Goal: Task Accomplishment & Management: Manage account settings

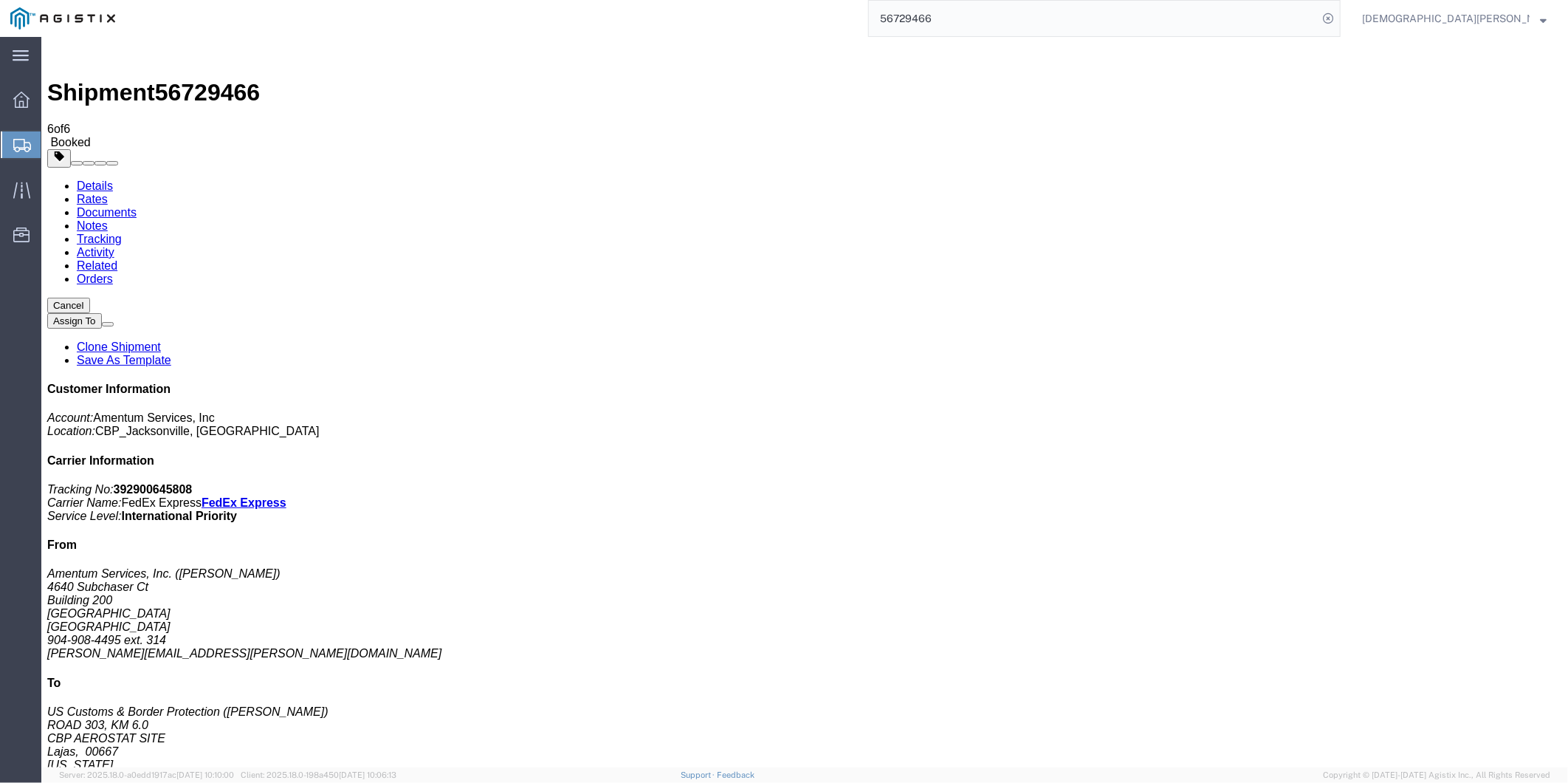
drag, startPoint x: 1032, startPoint y: 17, endPoint x: 1058, endPoint y: 16, distance: 26.0
click at [1032, 17] on input "56729466" at bounding box center [1092, 19] width 448 height 36
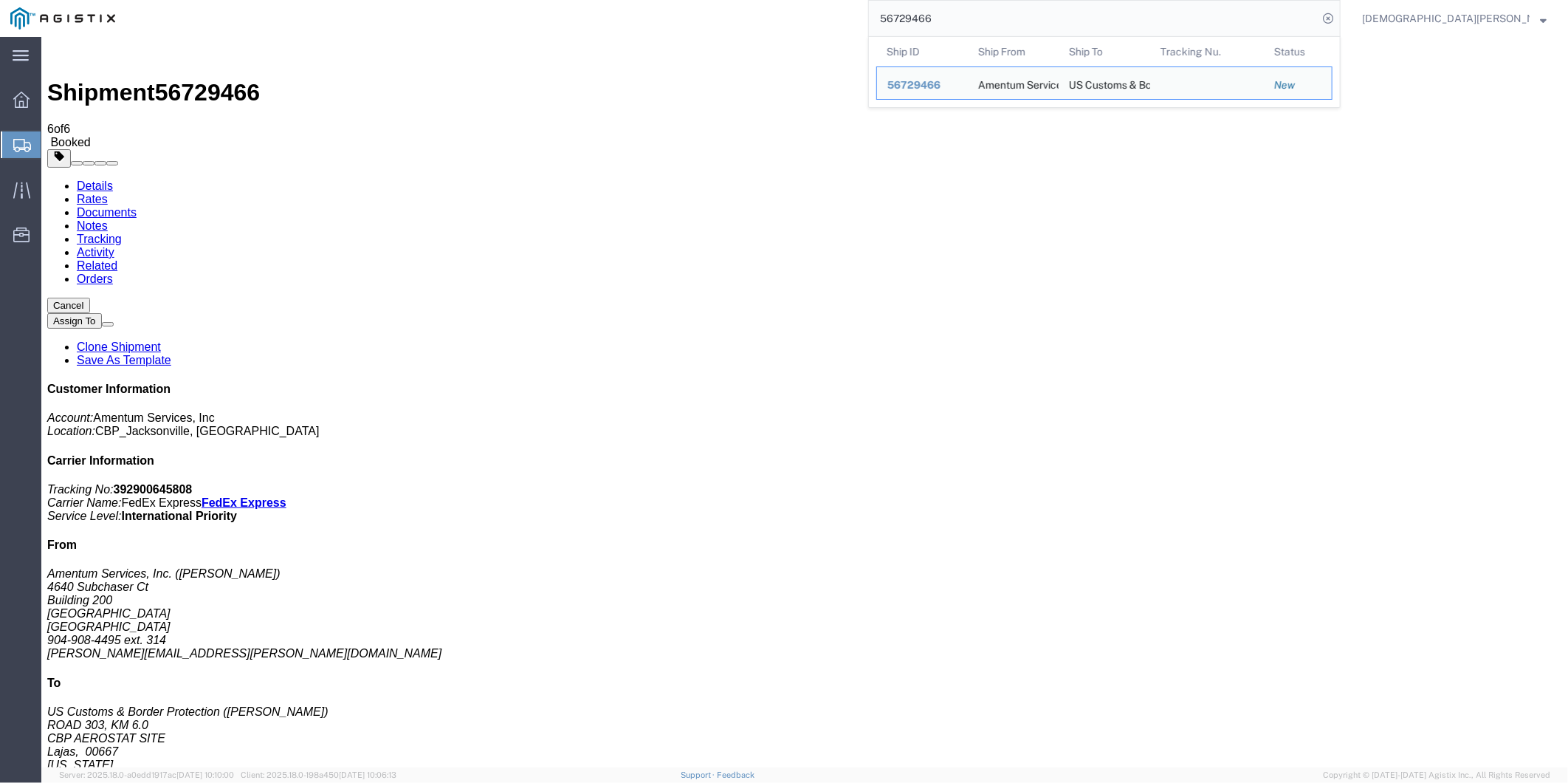
drag, startPoint x: 1061, startPoint y: 16, endPoint x: 614, endPoint y: 0, distance: 447.3
click at [711, 10] on div "56729466 Ship ID Ship From Ship To Tracking Nu. Status Ship ID 56729466 Ship Fr…" at bounding box center [733, 18] width 1215 height 37
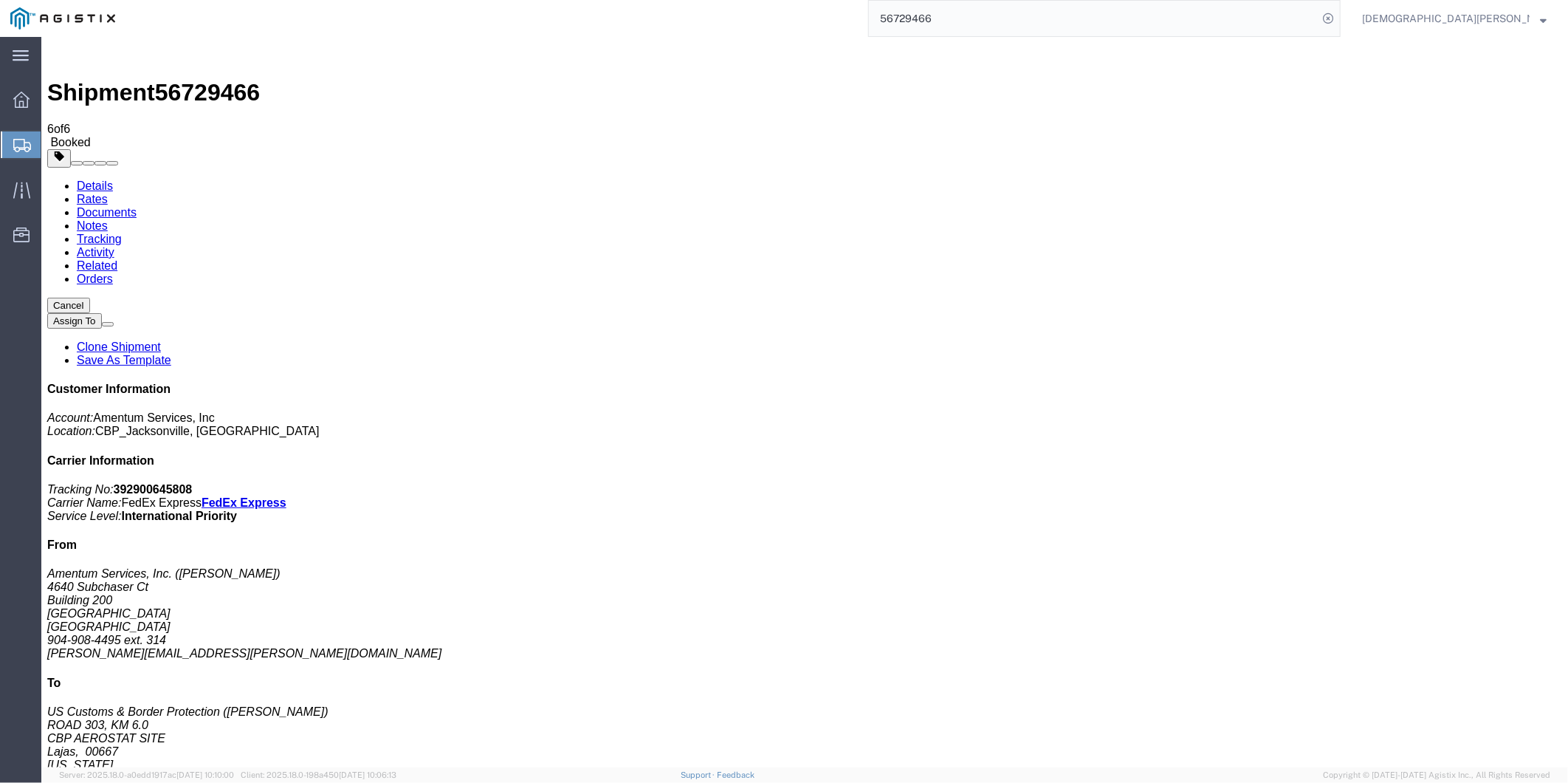
paste input "30345"
type input "56730345"
click at [1339, 21] on icon at bounding box center [1328, 19] width 21 height 21
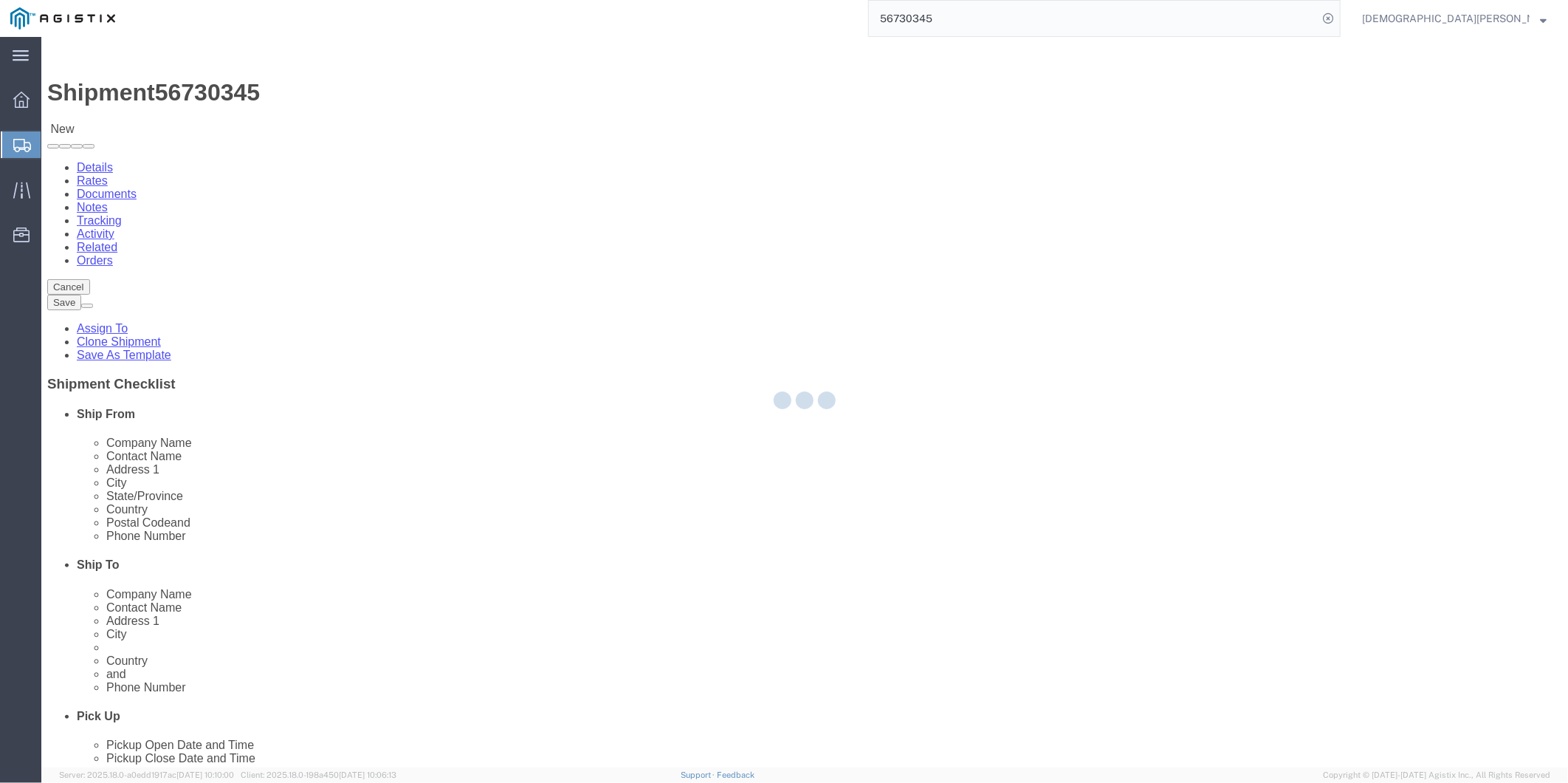
select select "49949"
select select "49933"
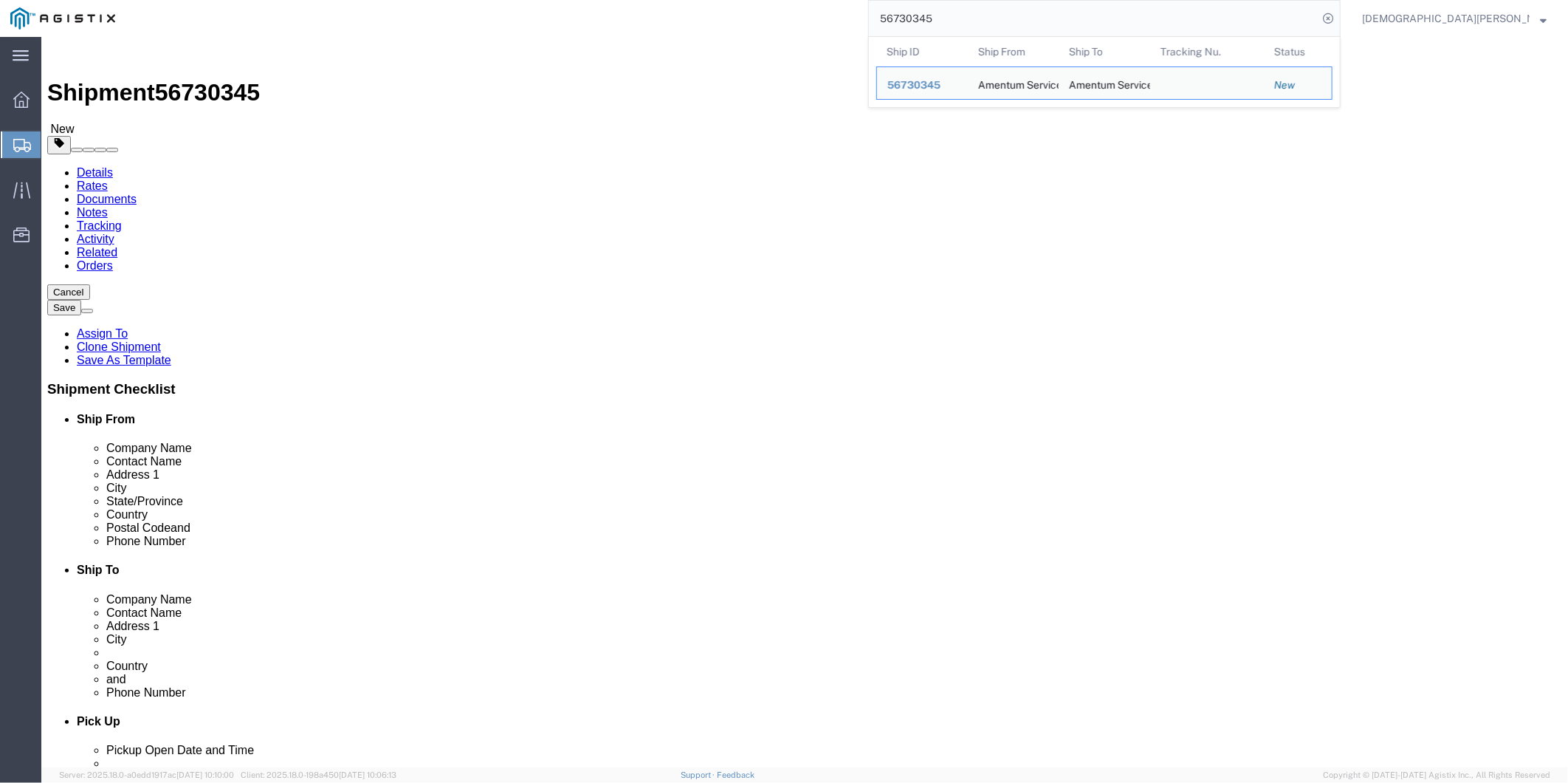
drag, startPoint x: 1028, startPoint y: 22, endPoint x: 800, endPoint y: 7, distance: 228.5
click at [815, 8] on div "56730345 Ship ID Ship From Ship To Tracking Nu. Status Ship ID 56730345 Ship Fr…" at bounding box center [733, 18] width 1215 height 37
click at [941, 87] on span "56730345" at bounding box center [914, 84] width 53 height 12
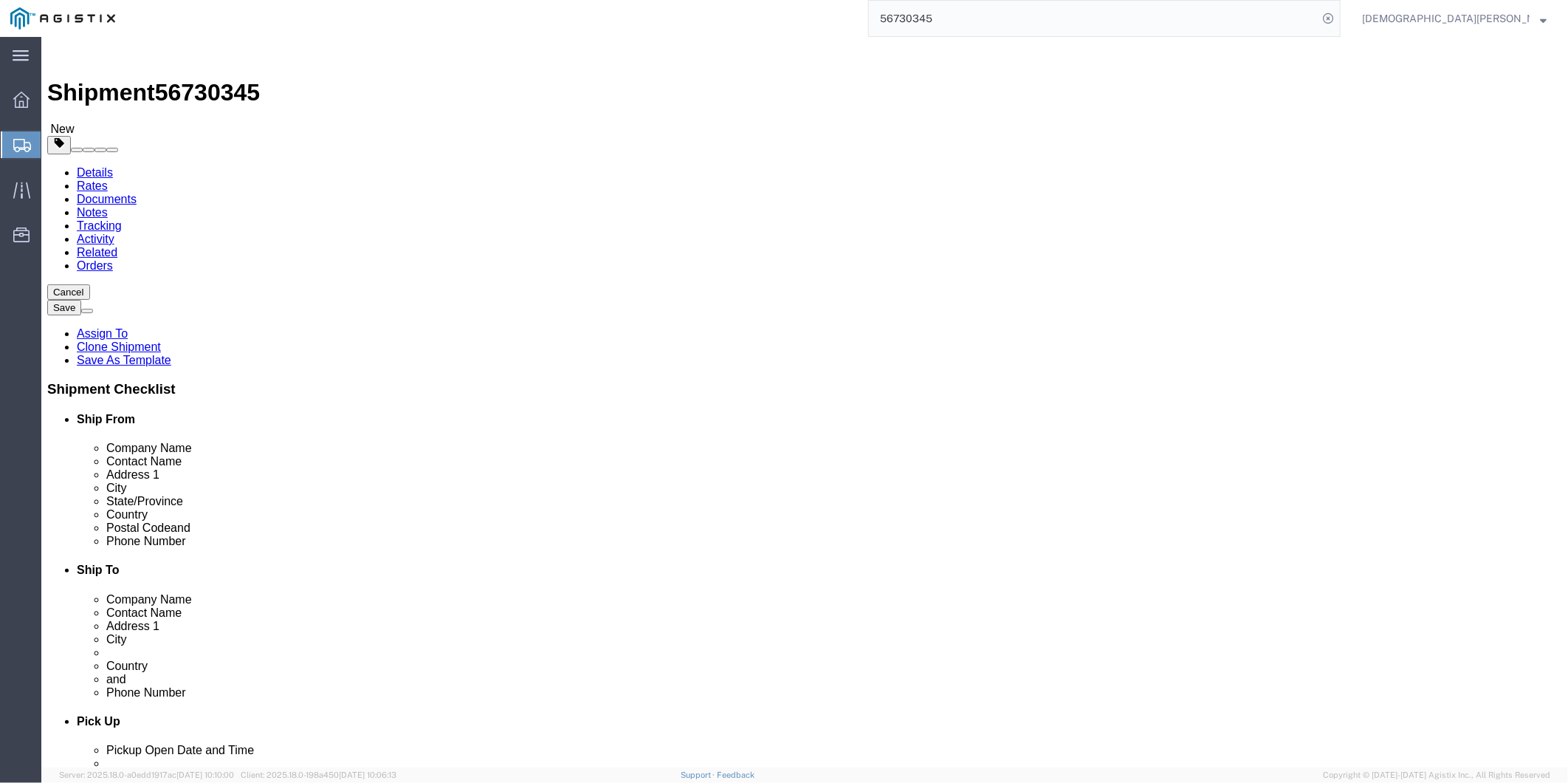
drag, startPoint x: 277, startPoint y: 596, endPoint x: 82, endPoint y: 574, distance: 196.2
click div "Location [GEOGRAPHIC_DATA], [GEOGRAPHIC_DATA] Select My Profile Location GD-OTS…"
drag, startPoint x: 889, startPoint y: 602, endPoint x: 789, endPoint y: 596, distance: 100.2
click div "Postal Code 00604"
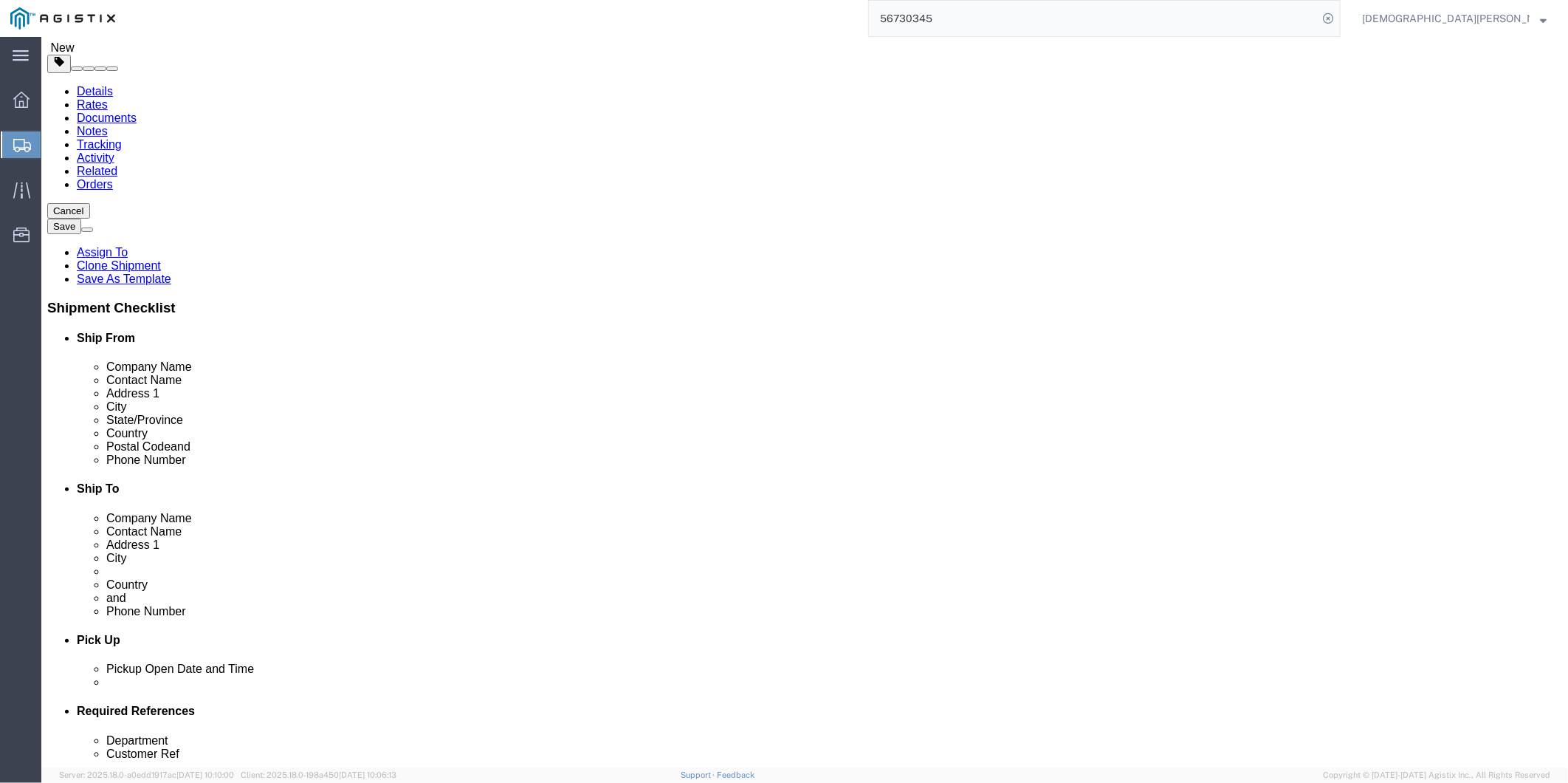
scroll to position [82, 0]
click input "[PERSON_NAME]"
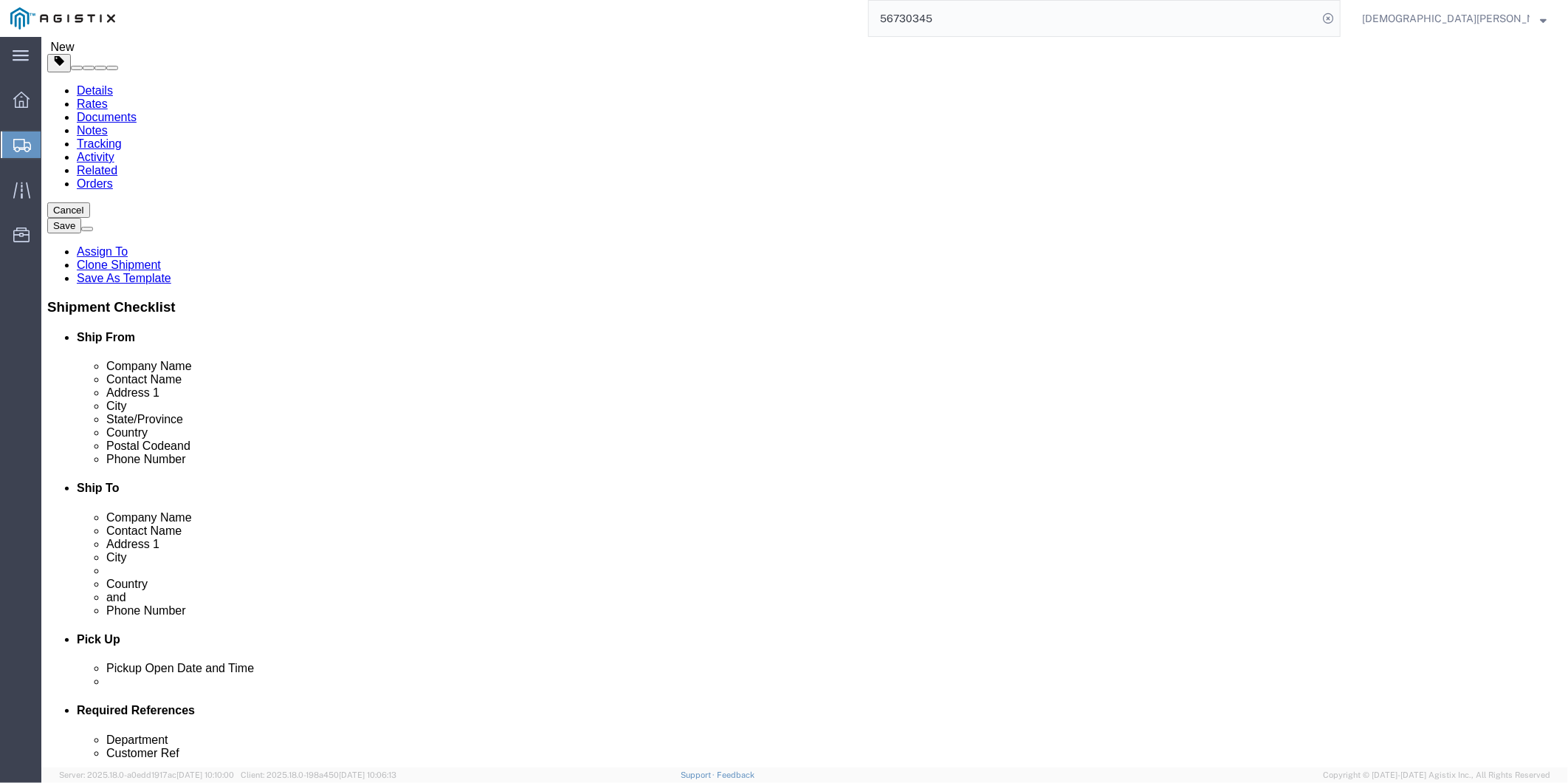
click input "[PHONE_NUMBER]"
drag, startPoint x: 327, startPoint y: 542, endPoint x: 167, endPoint y: 524, distance: 161.0
click div "Location [GEOGRAPHIC_DATA], [GEOGRAPHIC_DATA] Select My Profile Location GD-OTS…"
click input "[PERSON_NAME] [GEOGRAPHIC_DATA]"
drag, startPoint x: 388, startPoint y: 373, endPoint x: 145, endPoint y: 372, distance: 243.0
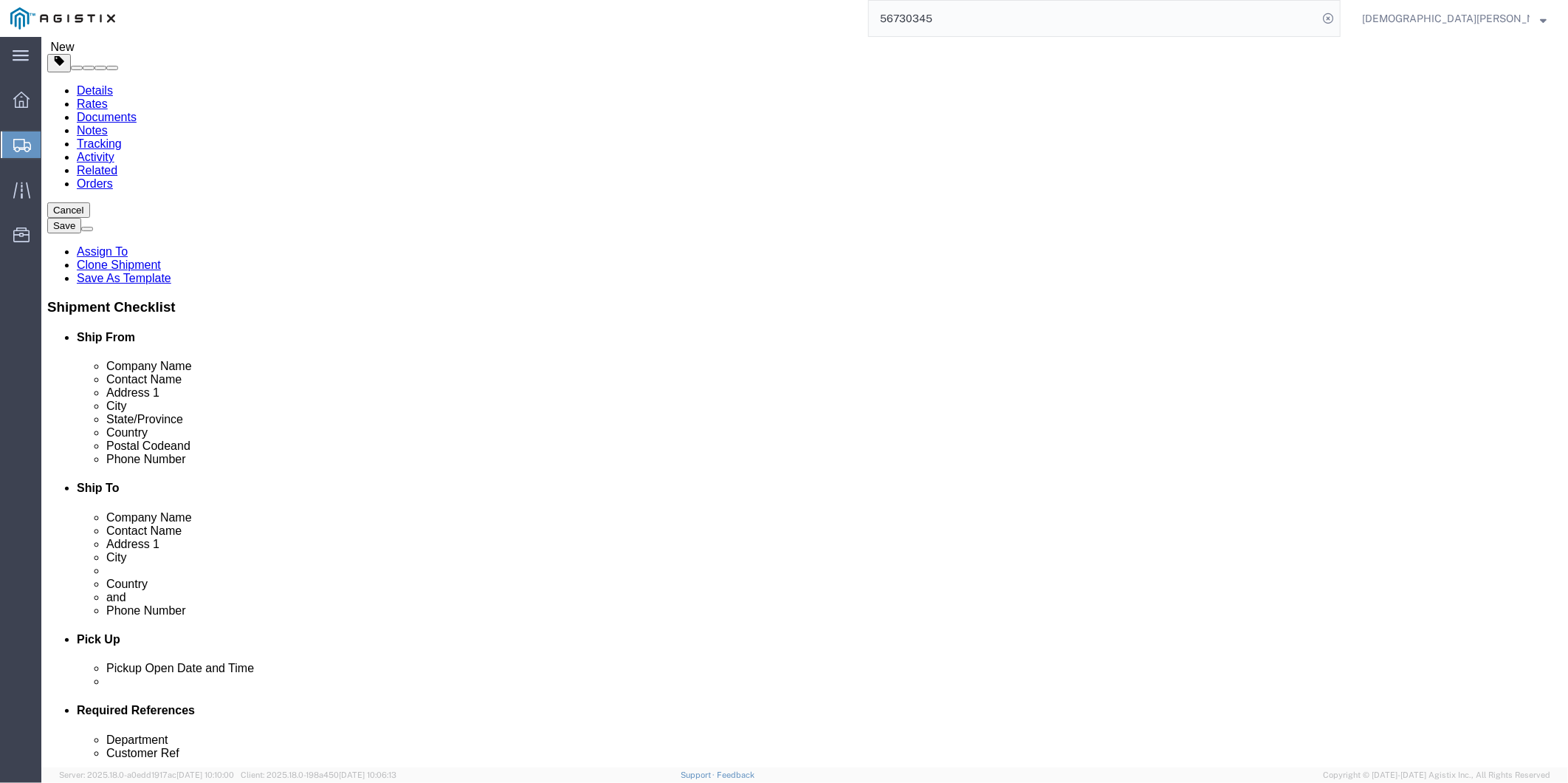
click div "Address [STREET_ADDRESS]"
click div "Location [GEOGRAPHIC_DATA], [GEOGRAPHIC_DATA] Select My Profile Location GD-OTS…"
drag, startPoint x: 350, startPoint y: 404, endPoint x: 92, endPoint y: 383, distance: 258.9
click div "Location [GEOGRAPHIC_DATA], [GEOGRAPHIC_DATA] Select My Profile Location GD-OTS…"
drag, startPoint x: 955, startPoint y: 317, endPoint x: 728, endPoint y: 308, distance: 227.2
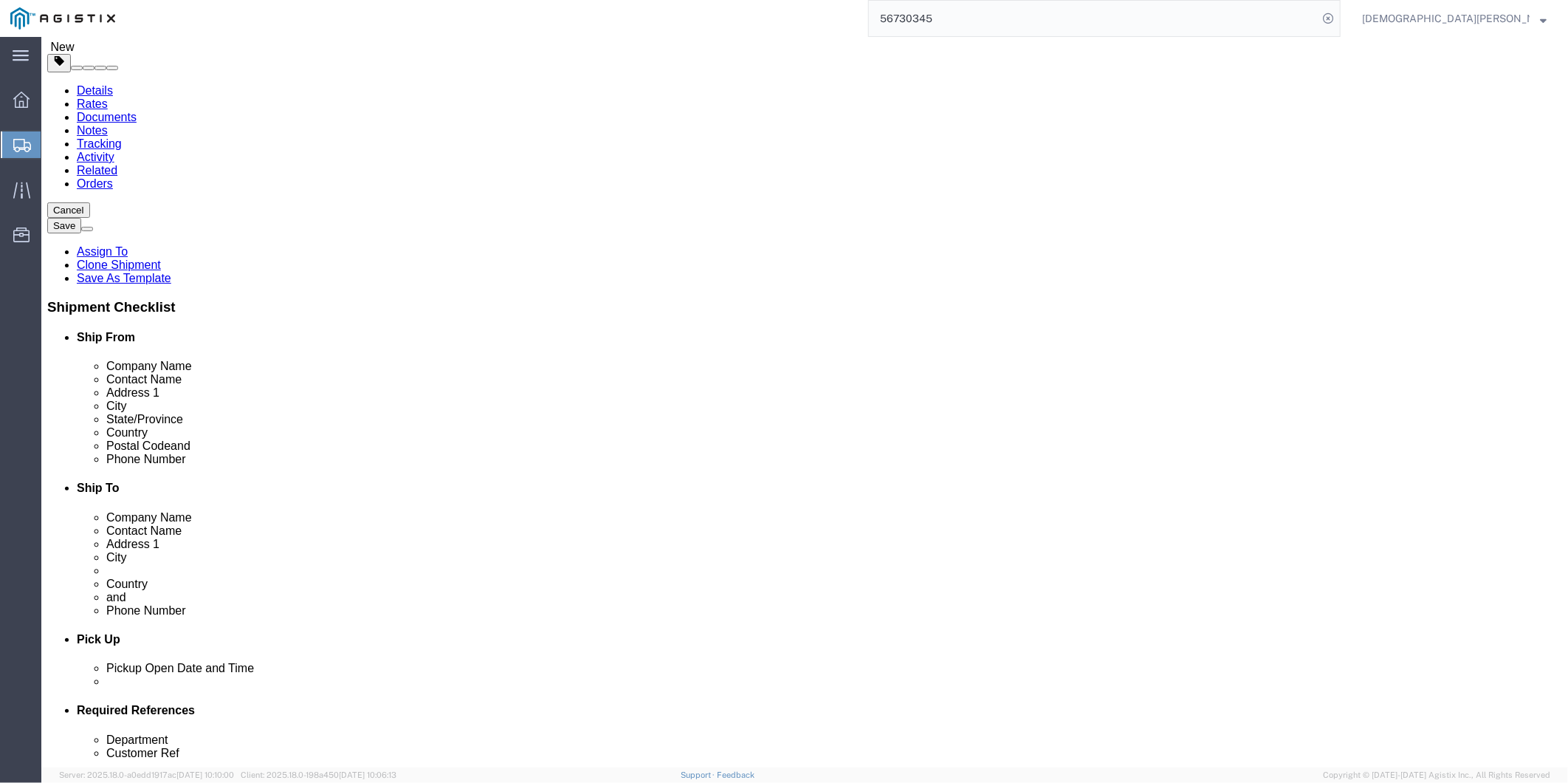
click div "Company Name Amentum Services, Inc"
click input "[STREET_ADDRESS]"
drag, startPoint x: 951, startPoint y: 377, endPoint x: 813, endPoint y: 365, distance: 138.5
click div "Address [STREET_ADDRESS]"
drag, startPoint x: 895, startPoint y: 512, endPoint x: 704, endPoint y: 519, distance: 191.1
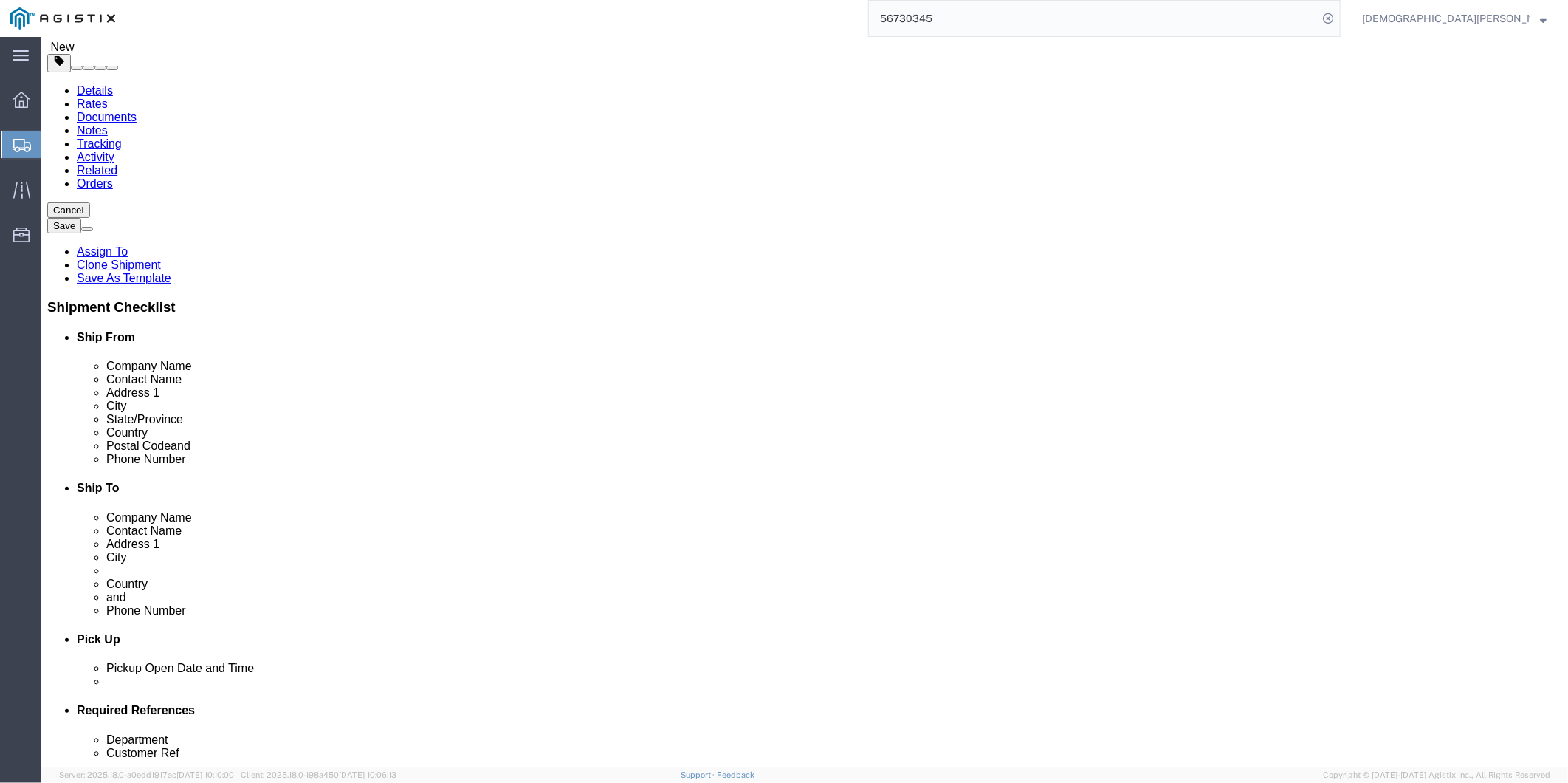
click div "Postal Code 00604"
drag, startPoint x: 182, startPoint y: 99, endPoint x: 176, endPoint y: 83, distance: 17.1
click icon
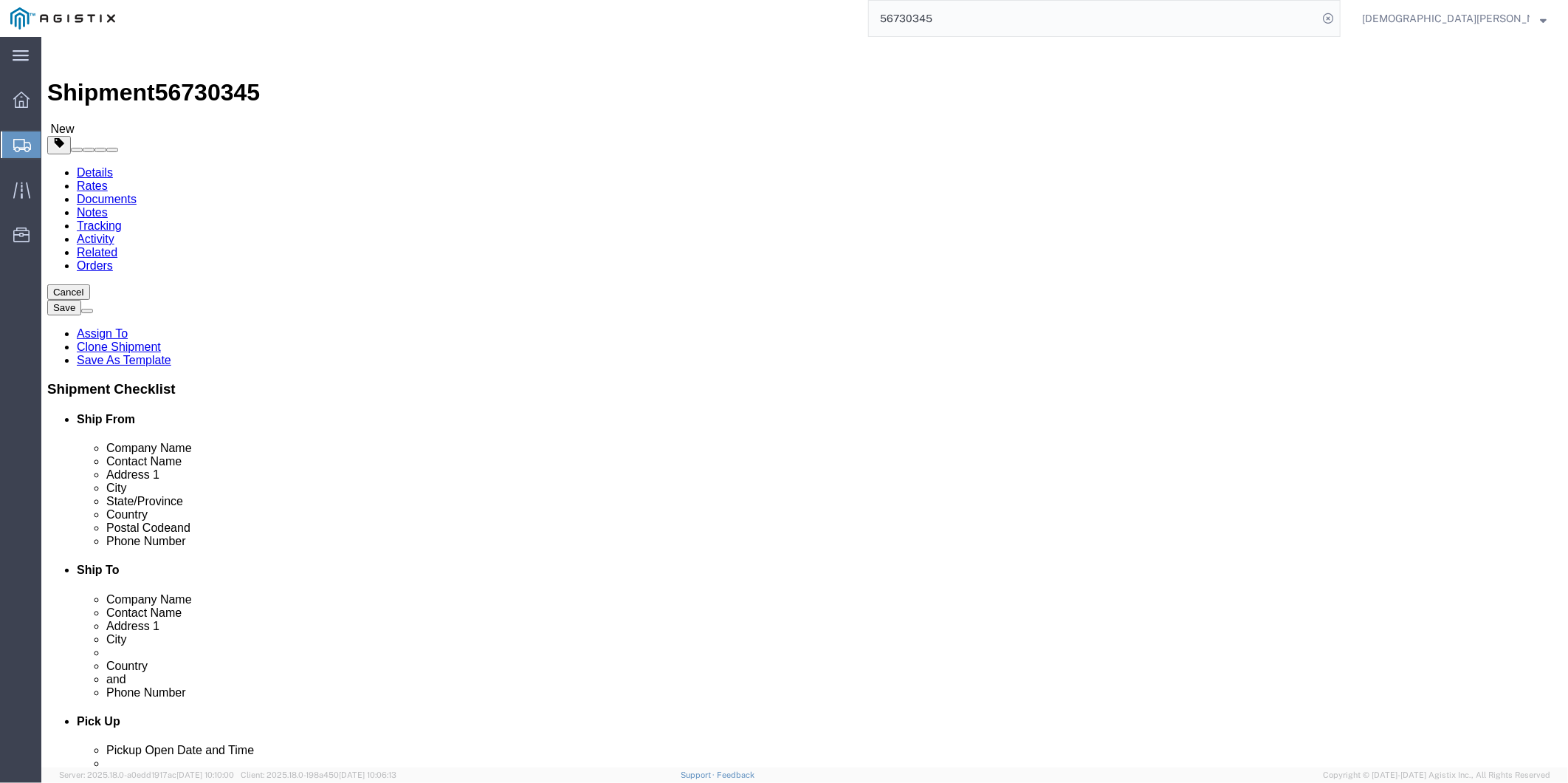
click dd "42468.30 USD"
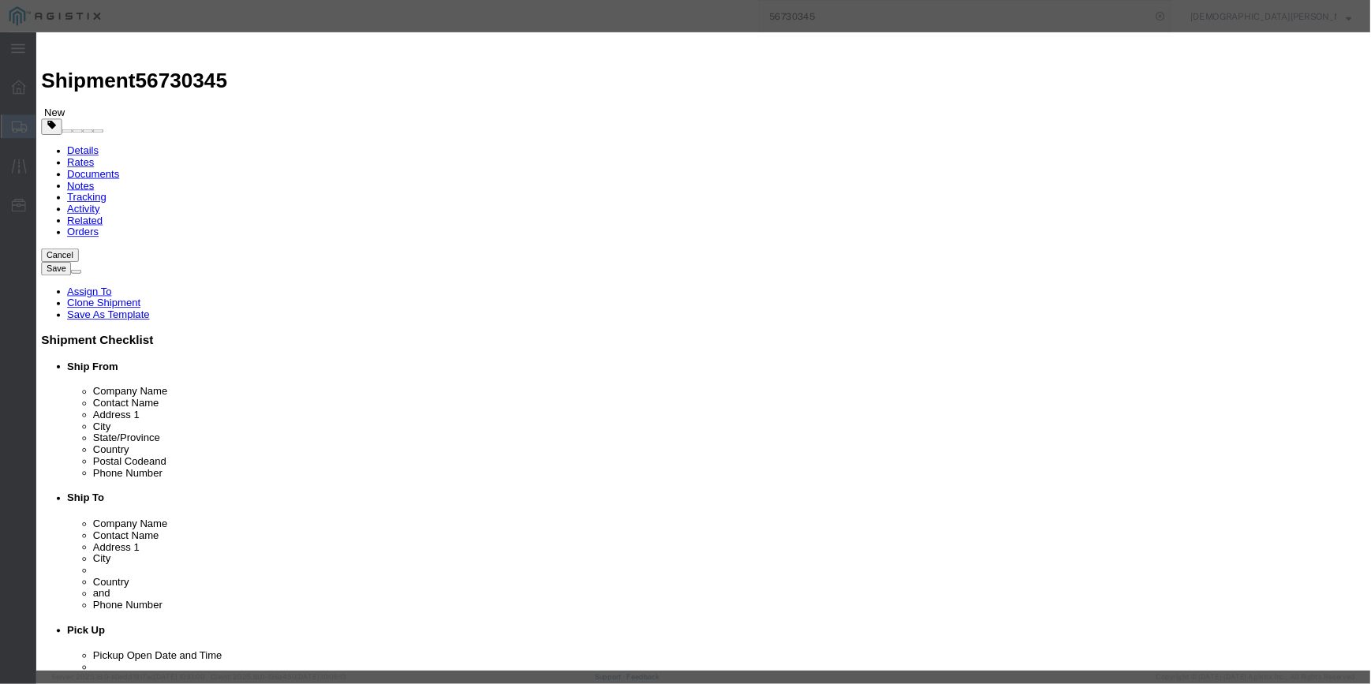
scroll to position [188, 0]
drag, startPoint x: 618, startPoint y: 382, endPoint x: 576, endPoint y: 367, distance: 44.4
drag, startPoint x: 1226, startPoint y: 687, endPoint x: 1234, endPoint y: 683, distance: 9.5
click h3 "Edit content"
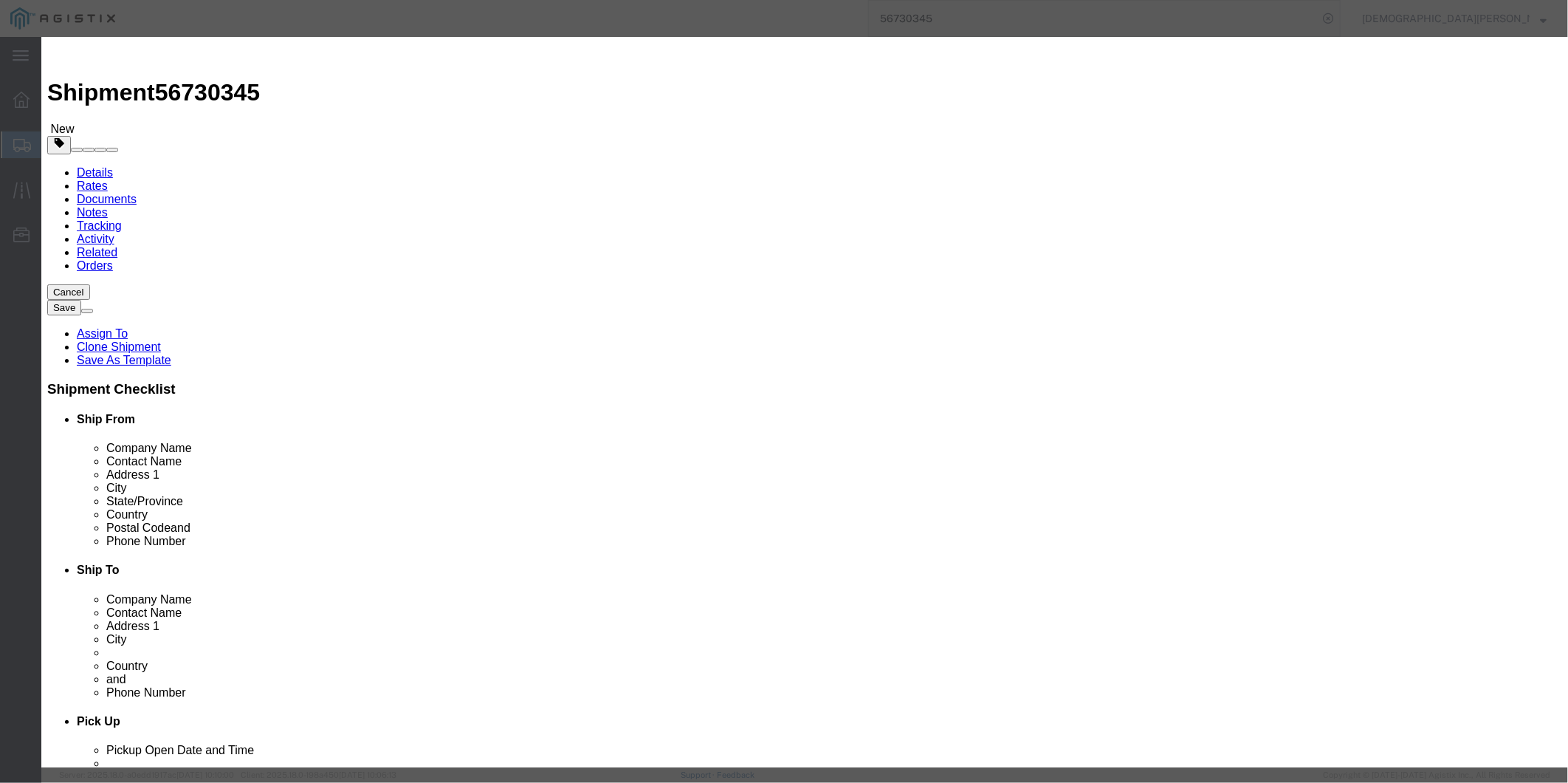
click icon "button"
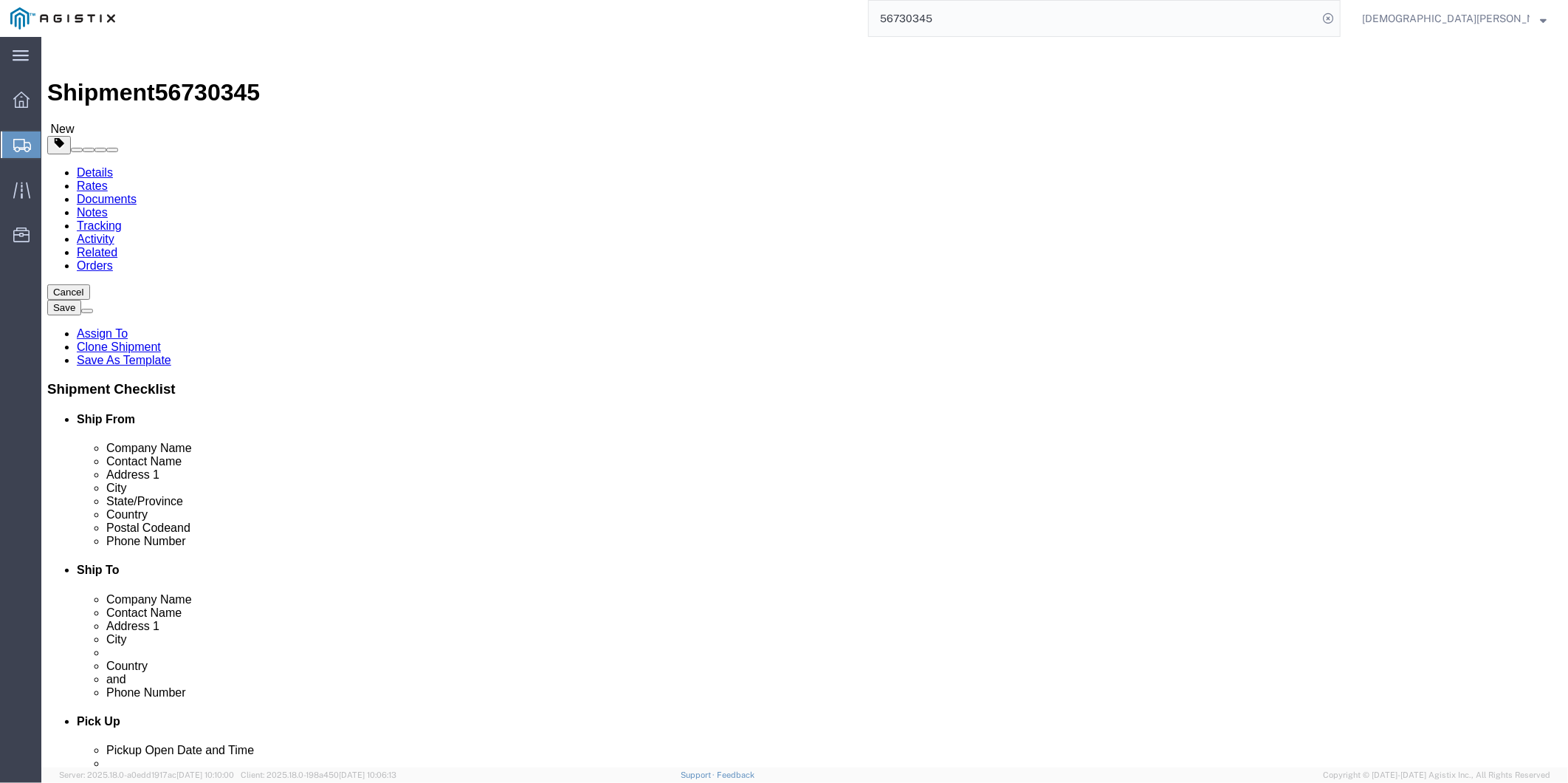
click at [71, 22] on img at bounding box center [63, 19] width 105 height 22
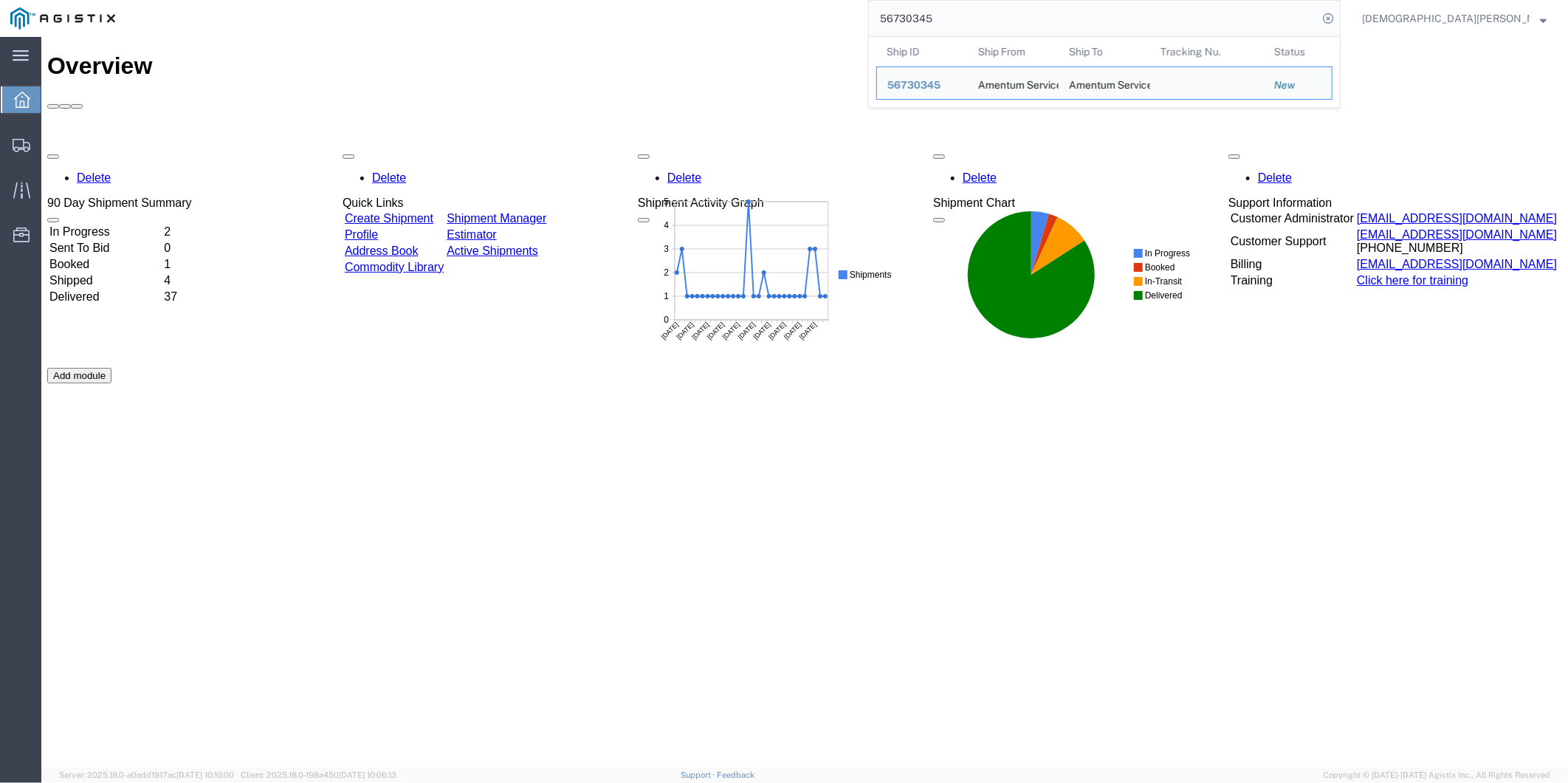
click at [1287, 20] on input "56730345" at bounding box center [1092, 19] width 448 height 36
click at [941, 80] on span "56730345" at bounding box center [914, 84] width 53 height 12
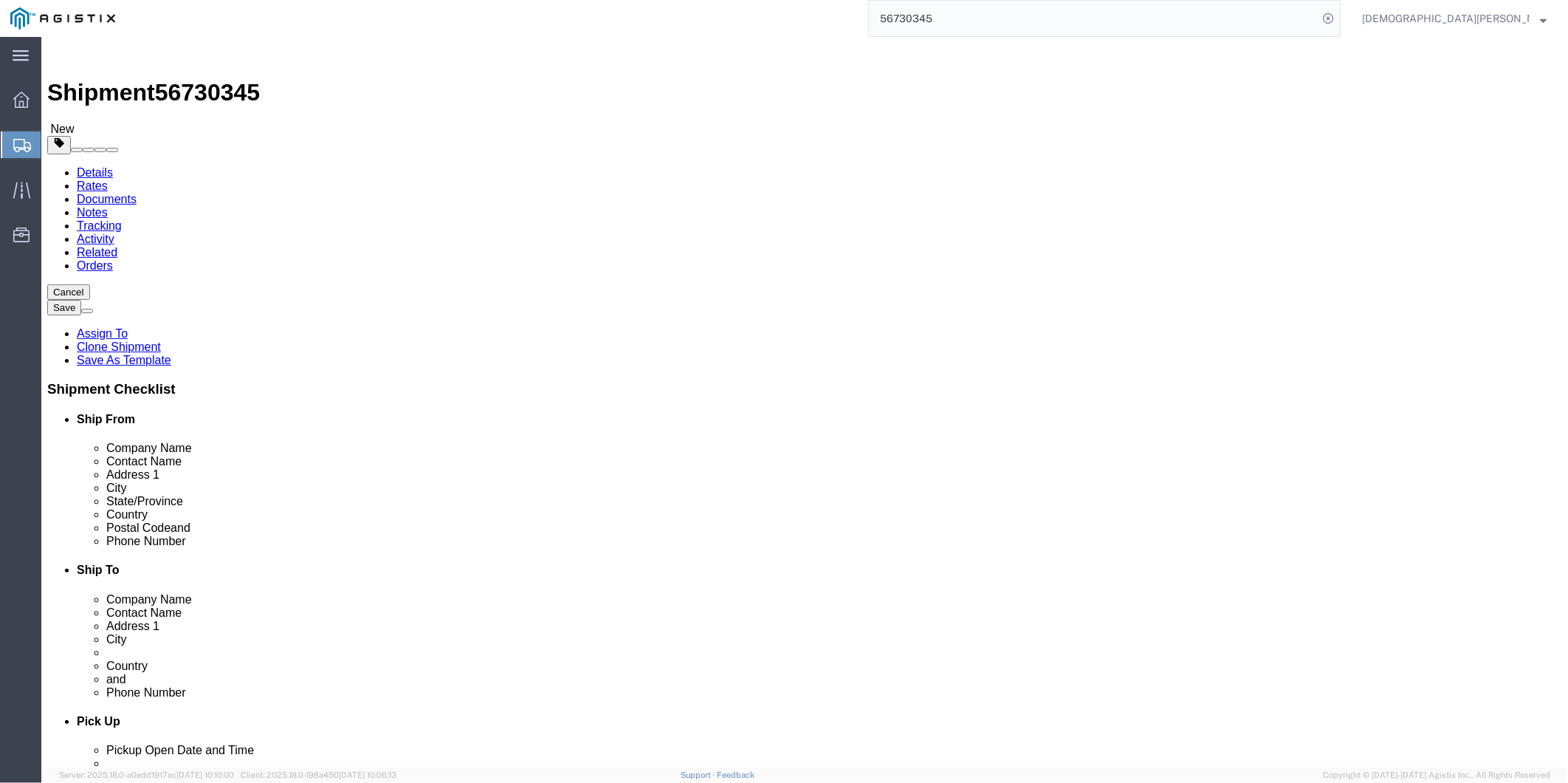
select select "49949"
select select "49933"
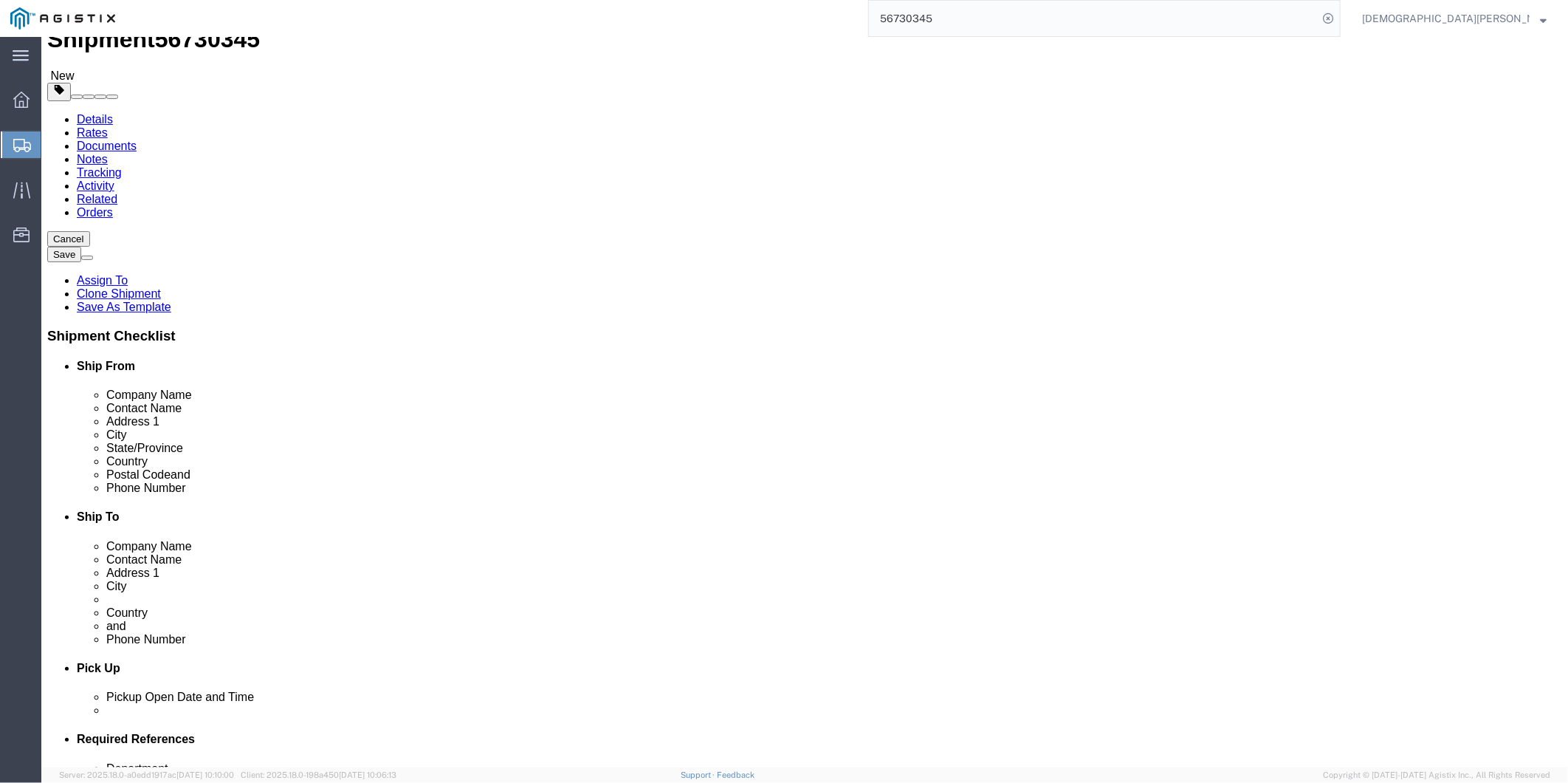
scroll to position [82, 0]
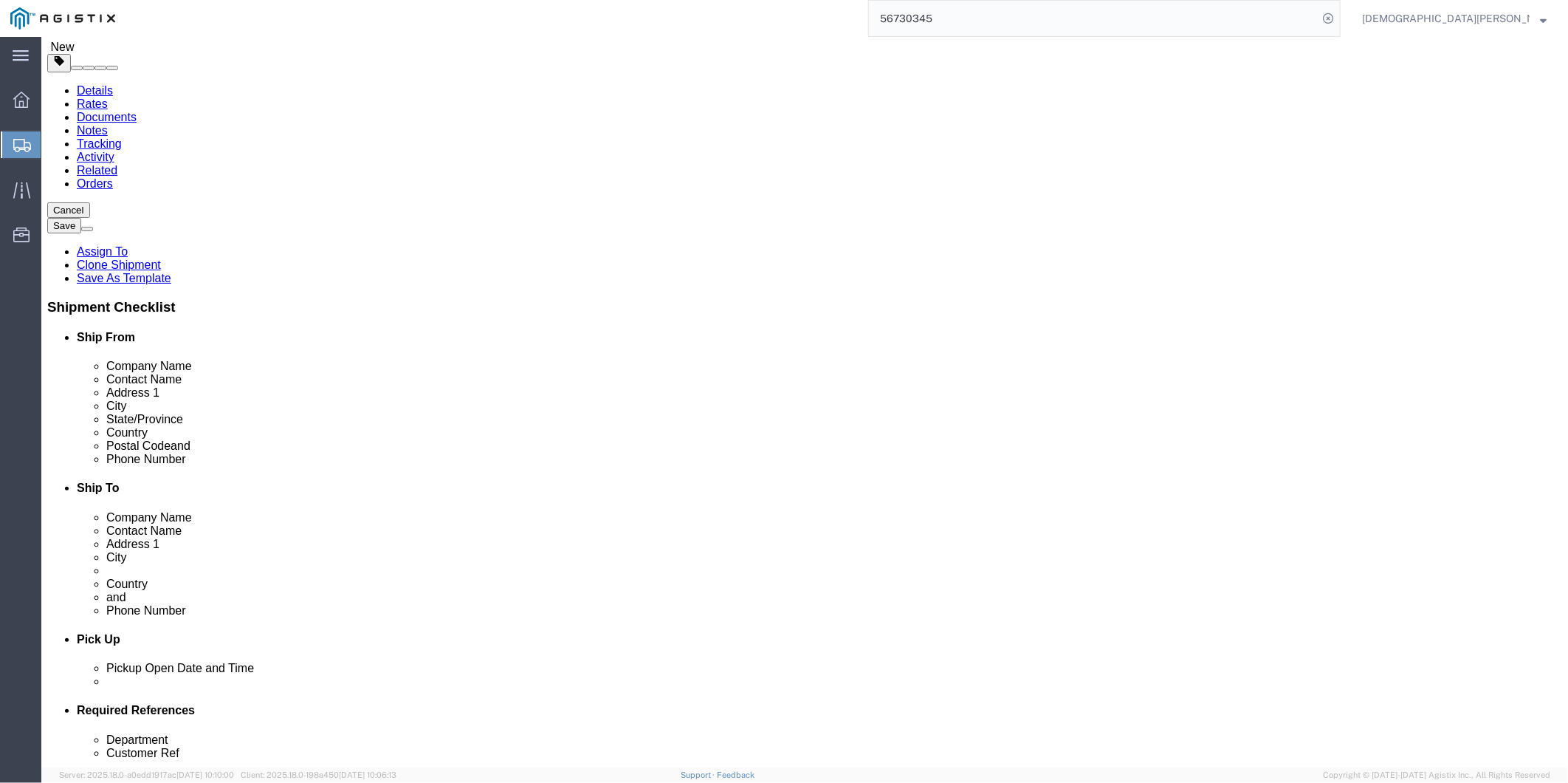
click icon
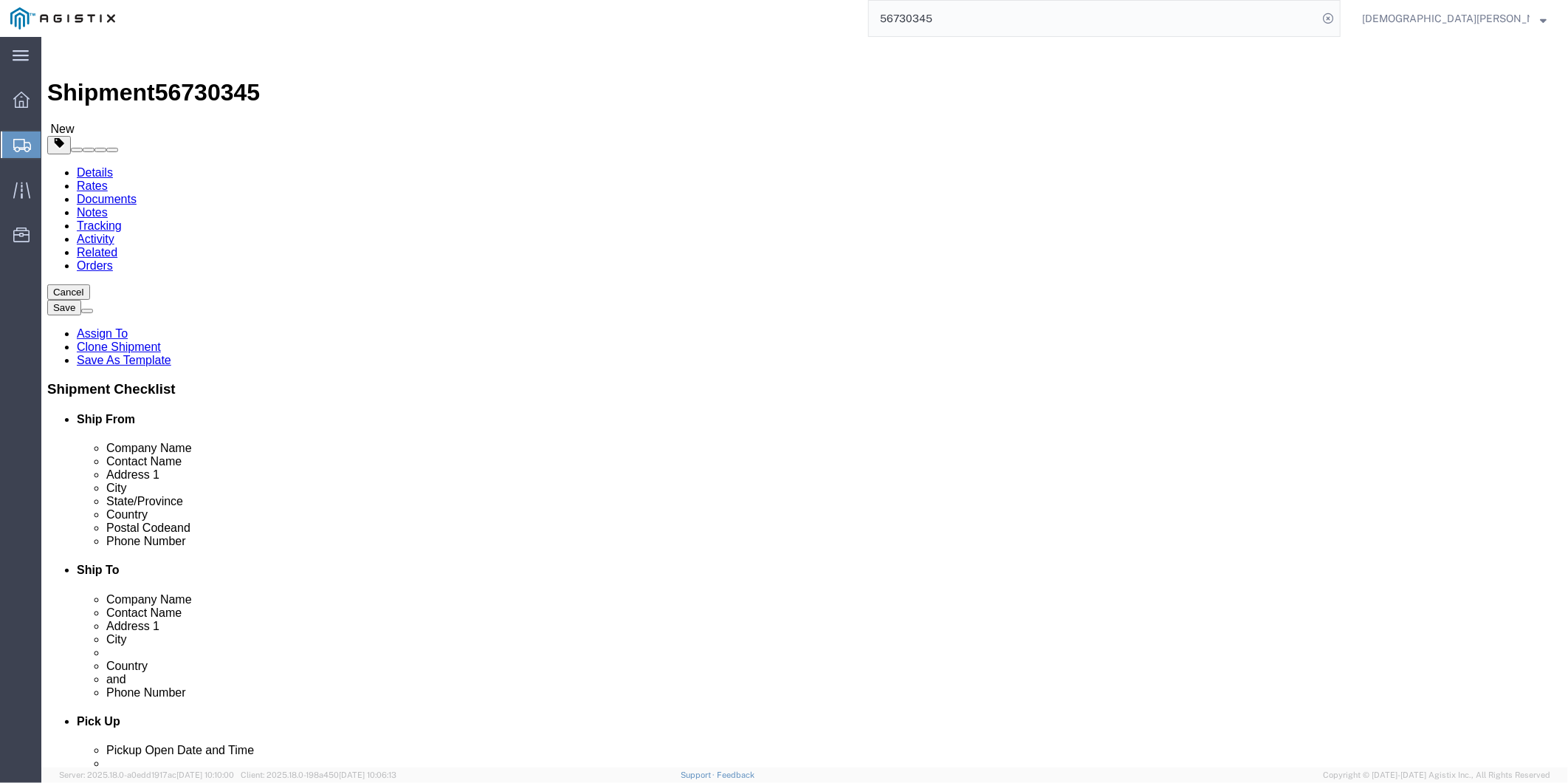
click link "Shipment Information"
click icon
click dd "1.00 Each"
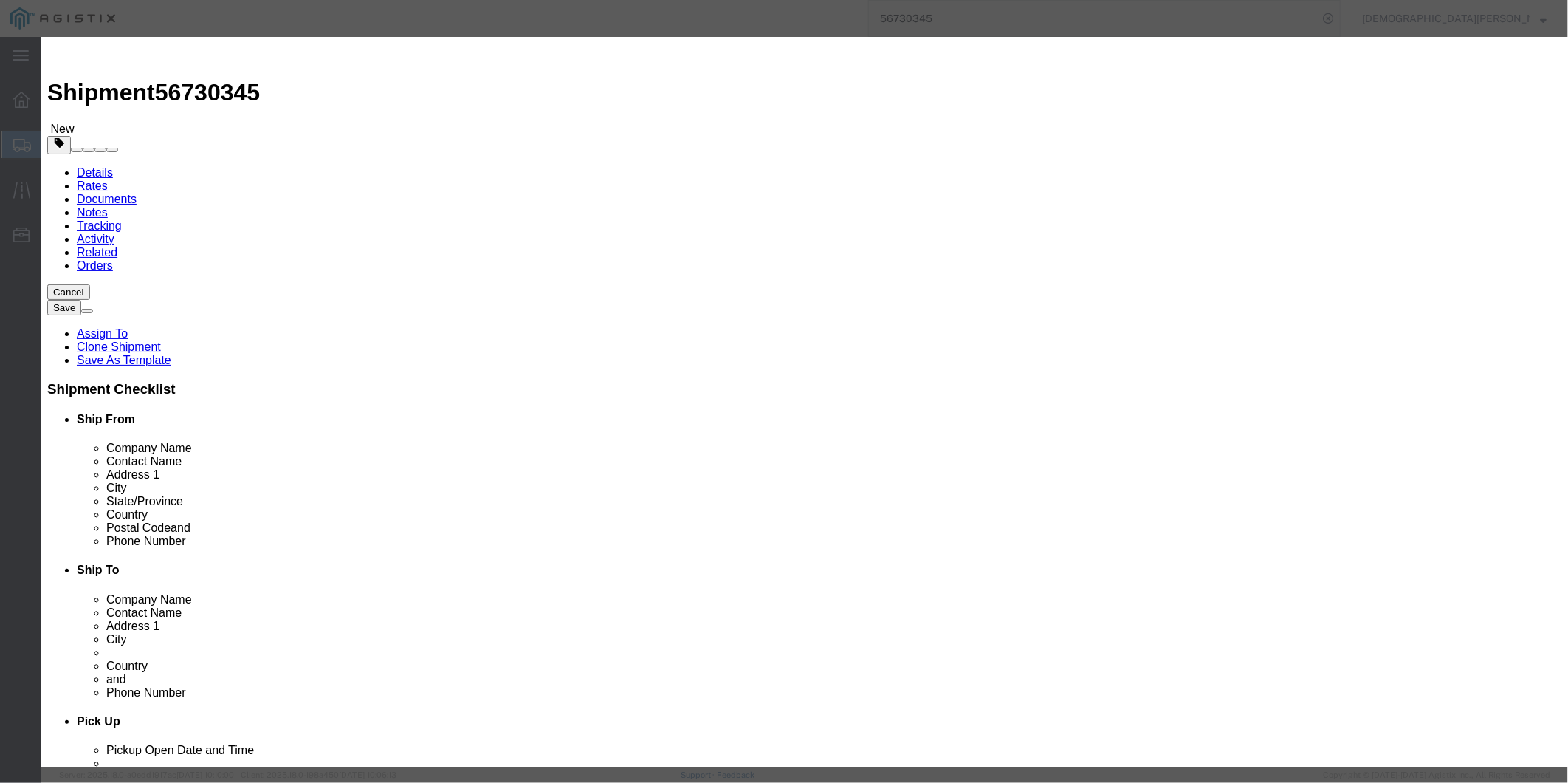
drag, startPoint x: 537, startPoint y: 170, endPoint x: 491, endPoint y: 170, distance: 46.0
click div "Total Value 42468.30 Select ADP AED AFN ALL AMD AOA ARS ATS AUD AWG AZN BAM BBD…"
drag, startPoint x: 906, startPoint y: 111, endPoint x: 1004, endPoint y: 153, distance: 106.6
click div "Description PN: 60B63-5-A TEST SET SYSTEM [PERSON_NAME] SN: 192 Commodity Categ…"
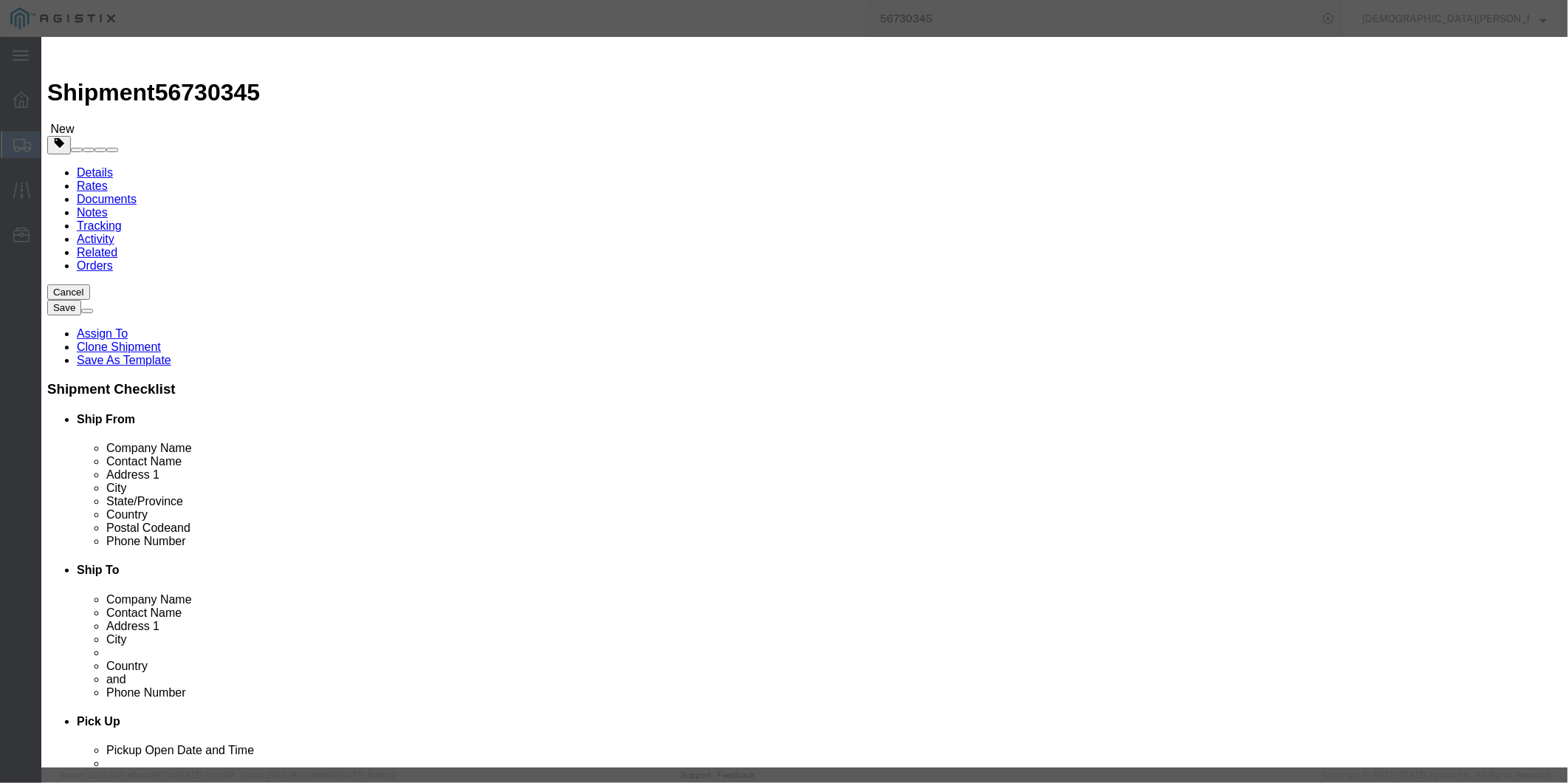
scroll to position [176, 0]
click button "Close"
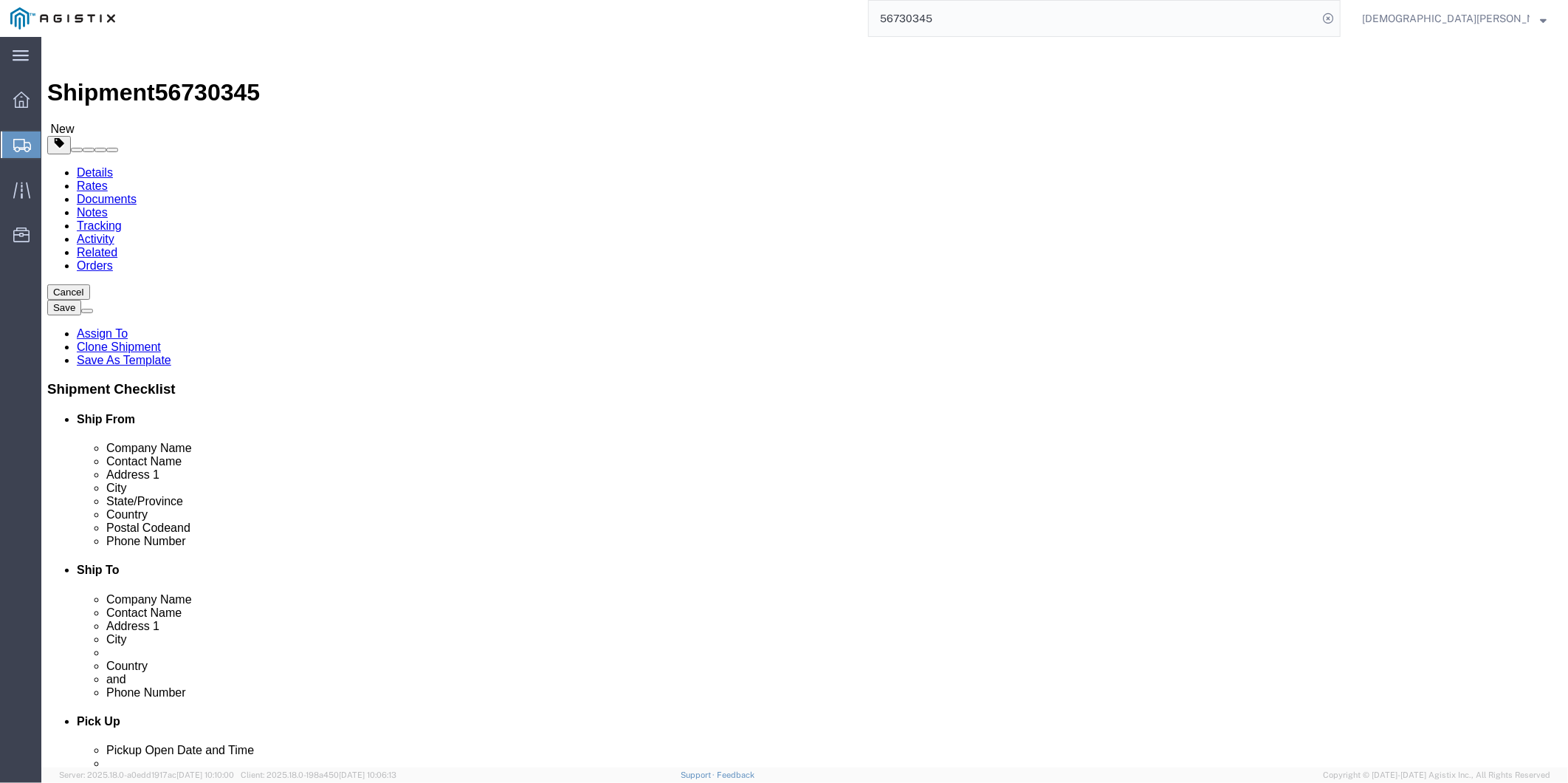
click div "Previous Continue"
click icon
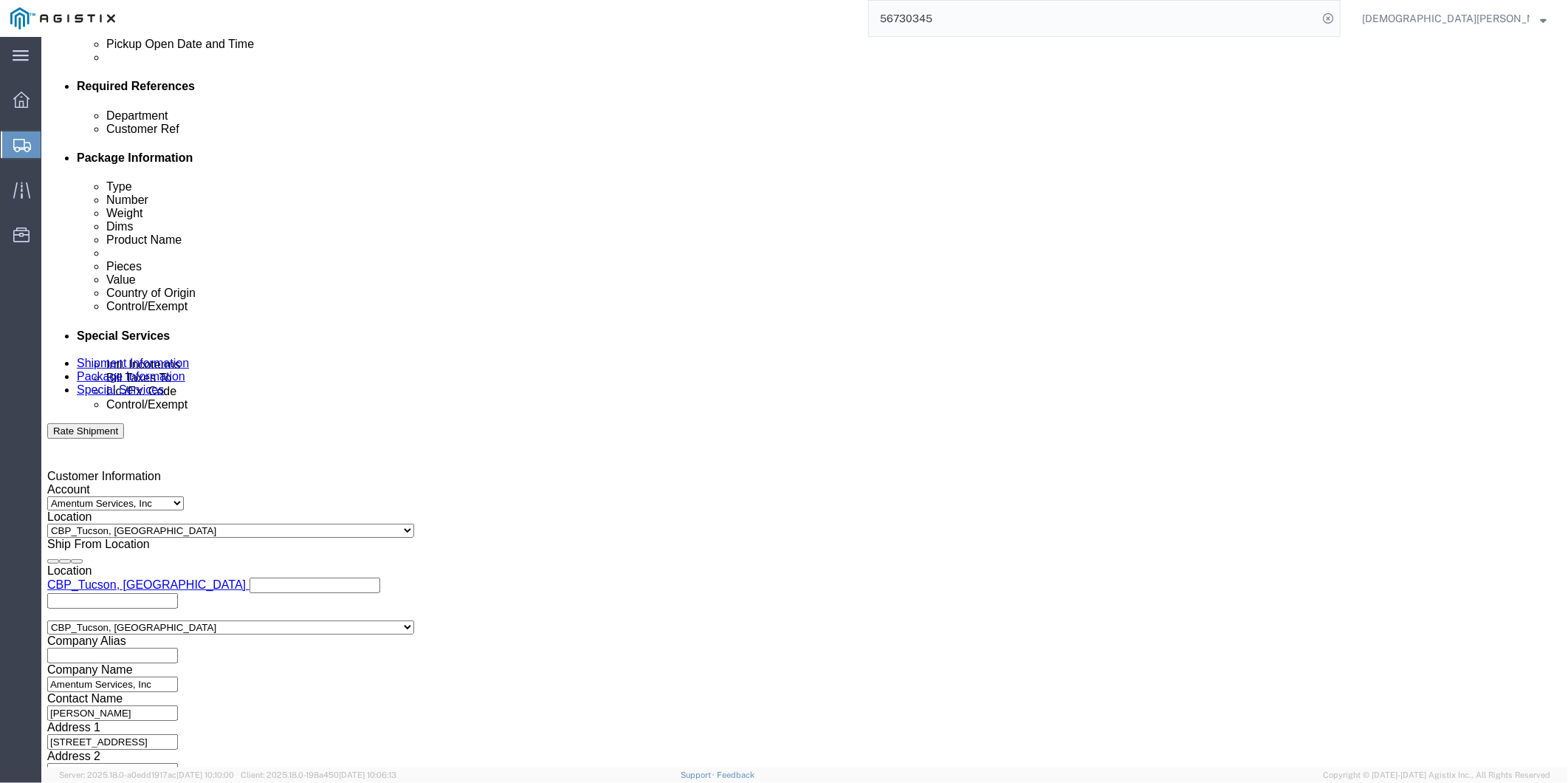
scroll to position [903, 0]
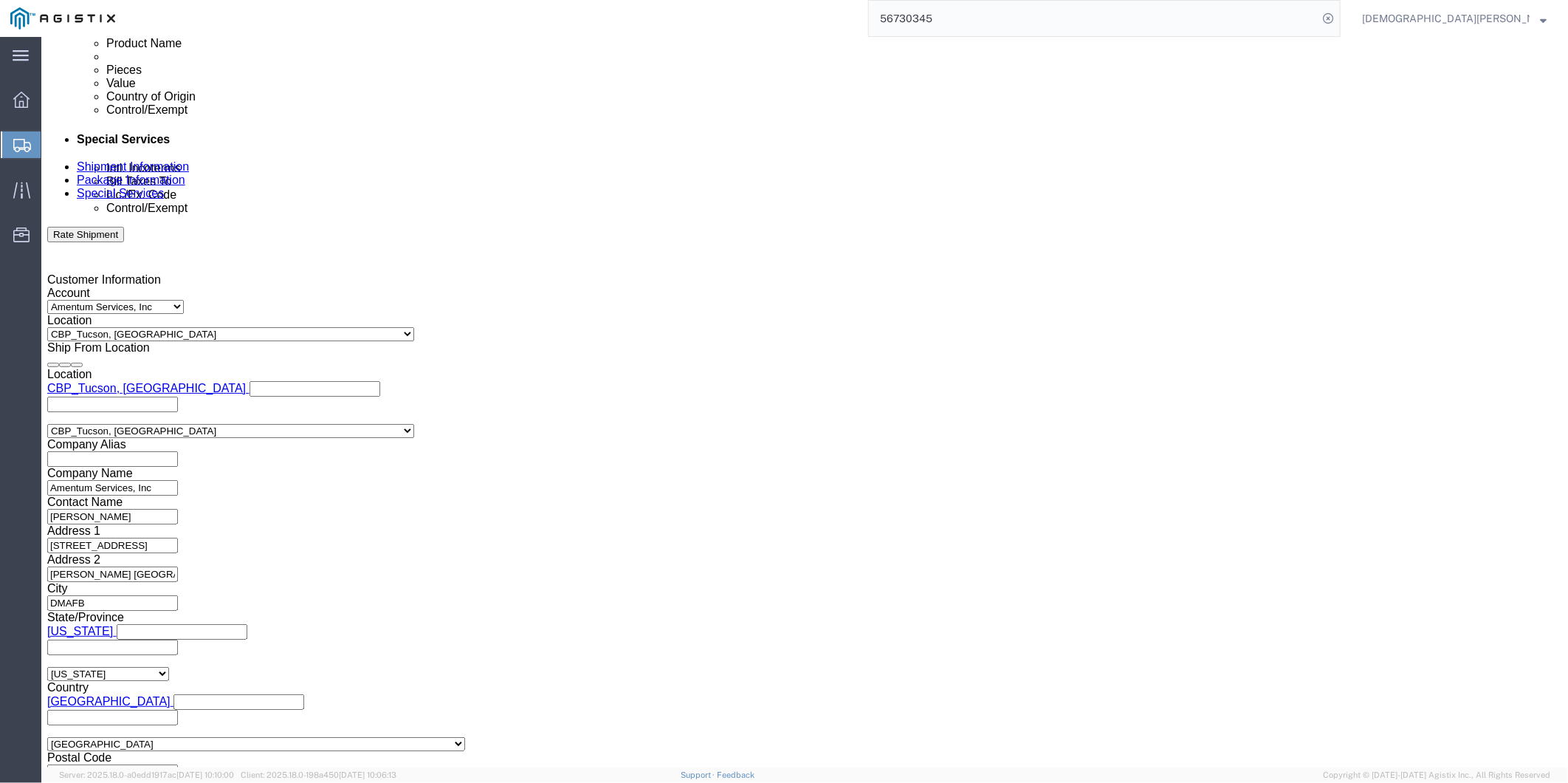
click input "text"
paste input "X20250905942069"
type input "X20250905942069"
click link "Documents"
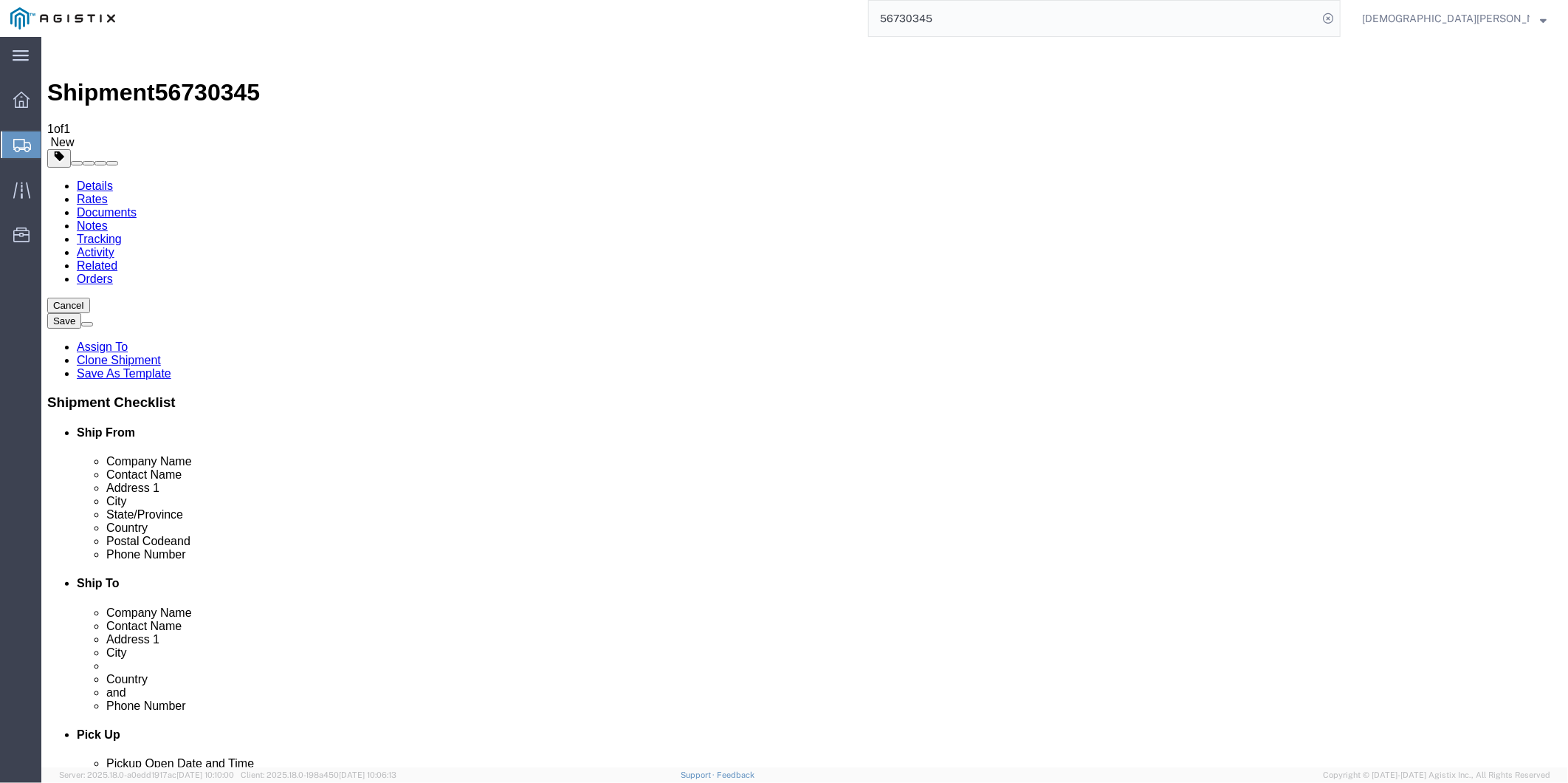
click at [110, 179] on link "Details" at bounding box center [94, 185] width 37 height 12
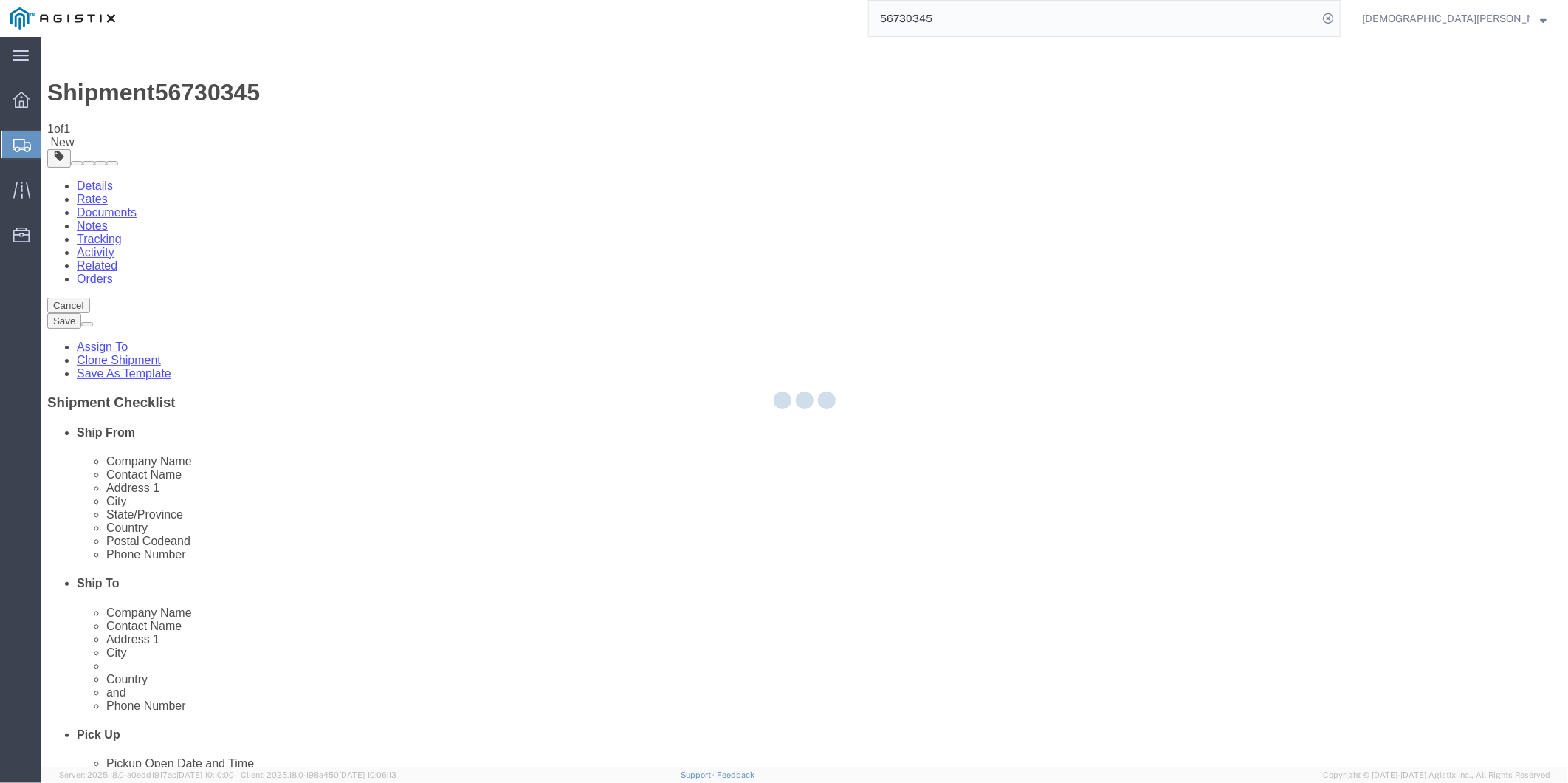
select select "49949"
select select "49933"
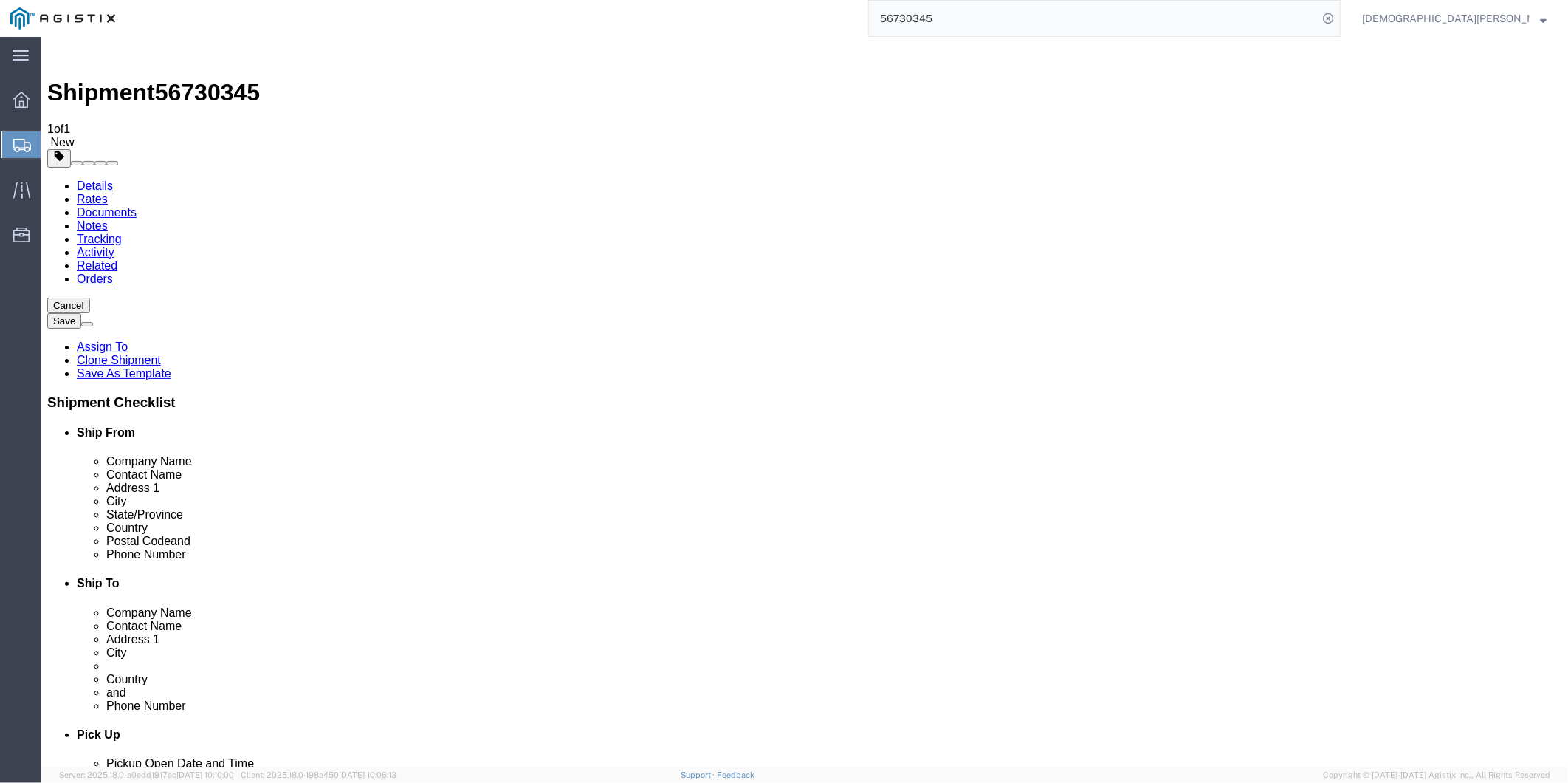
click icon
click link "Documents"
click at [127, 340] on link "Assign To" at bounding box center [101, 346] width 51 height 12
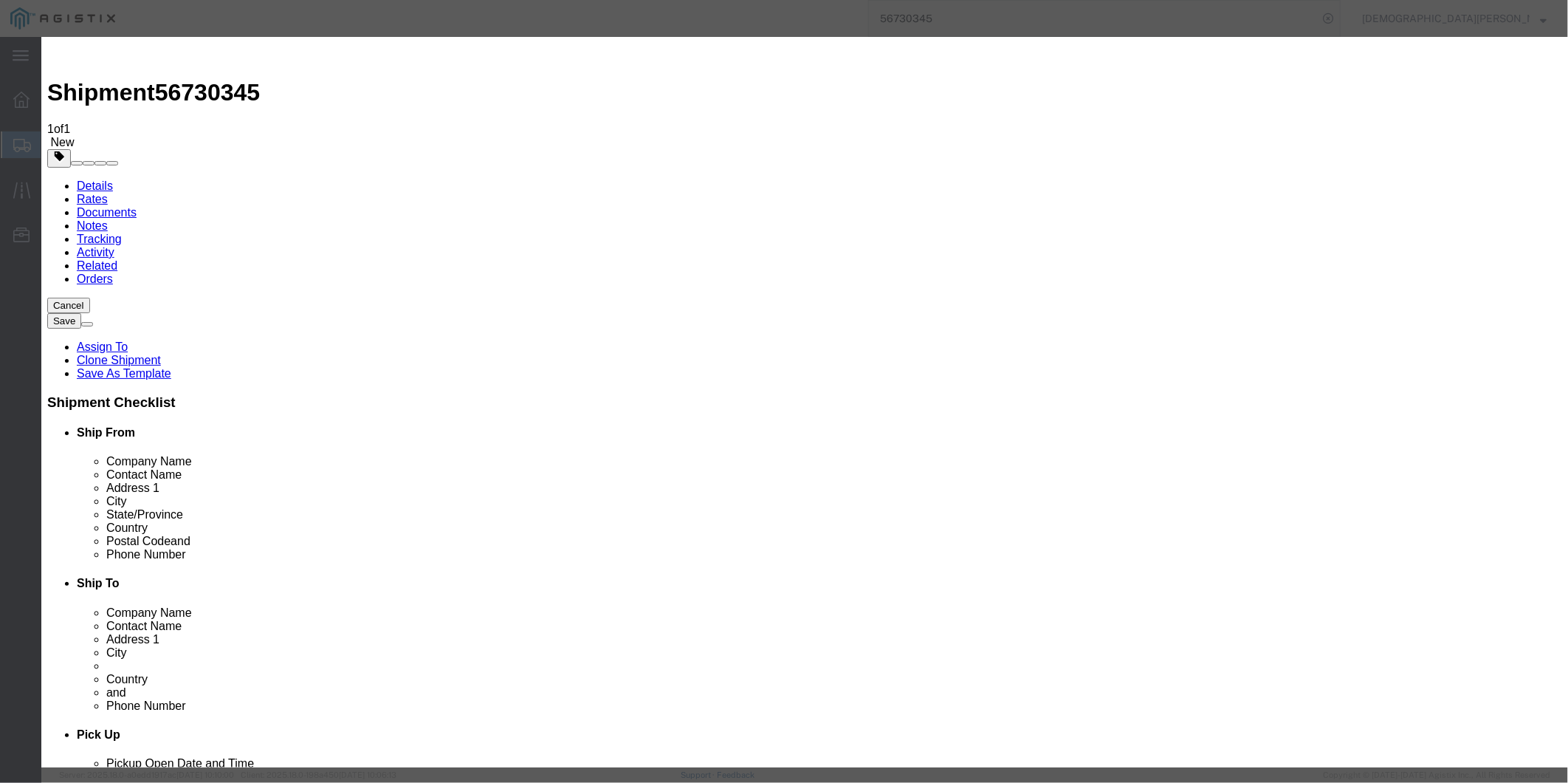
select select "101678"
select select
type input "tmsuppor"
select select "51622"
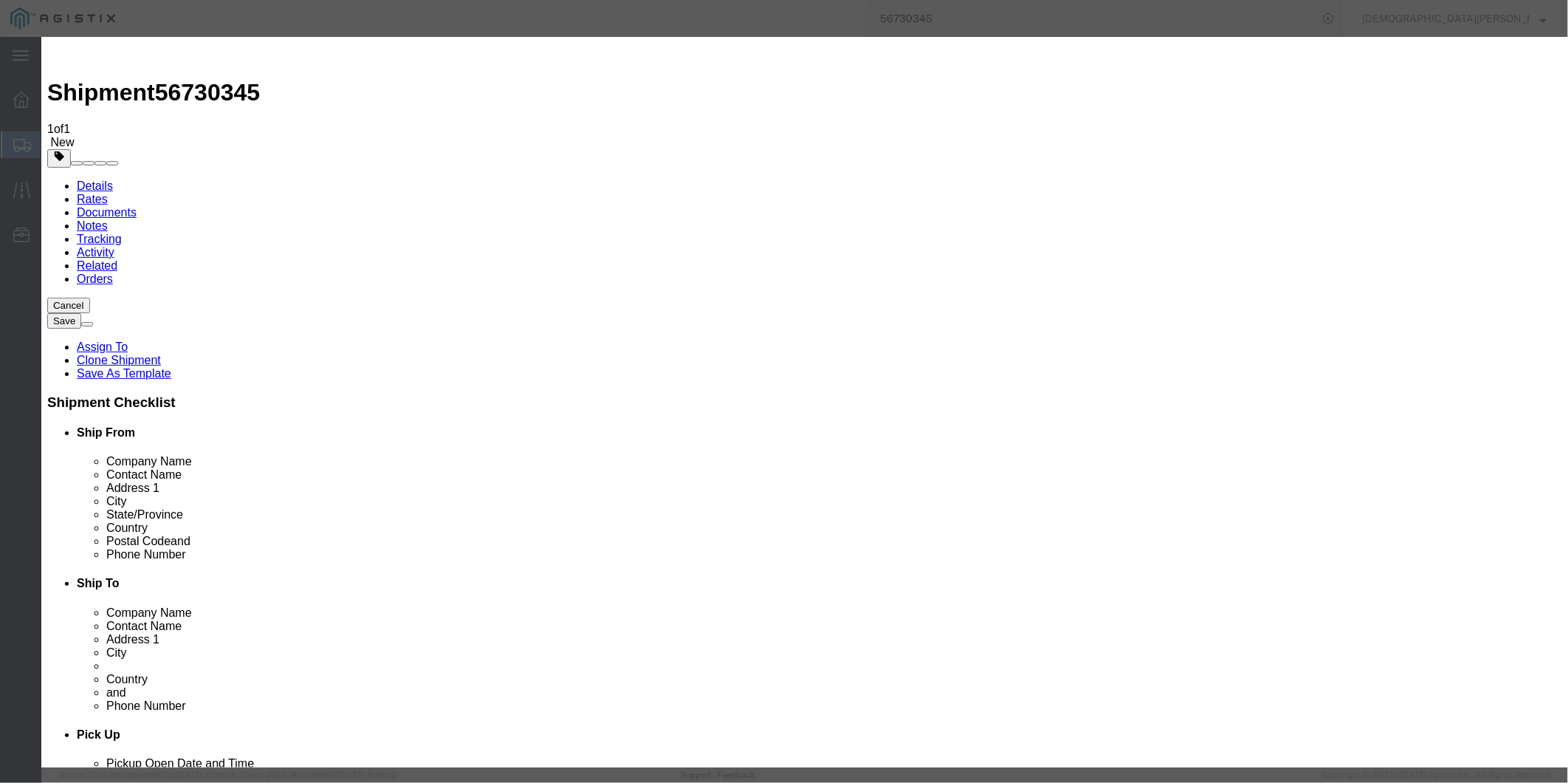
paste textarea "ITN: X20250905942069"
type textarea "ITN: X20250905942069"
